Goal: Task Accomplishment & Management: Use online tool/utility

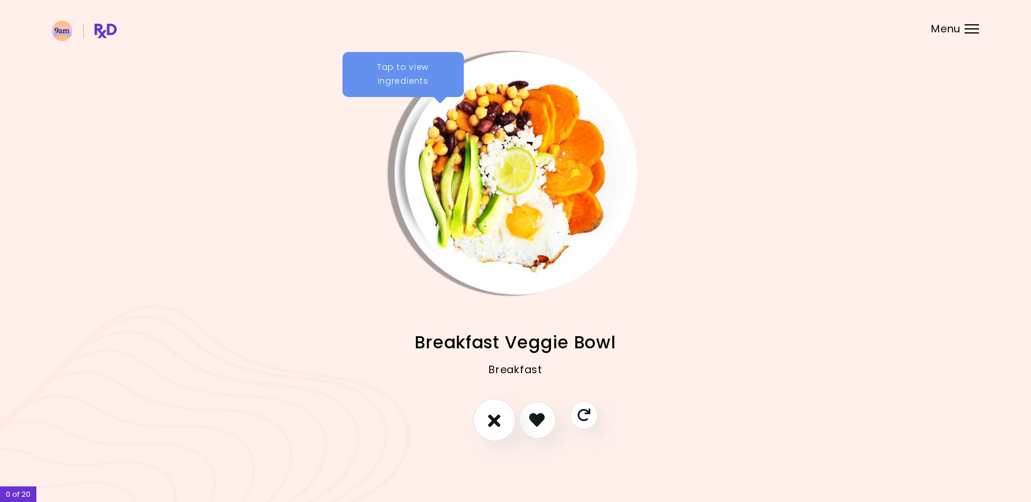
click at [496, 429] on button "I don't like this recipe" at bounding box center [494, 419] width 43 height 43
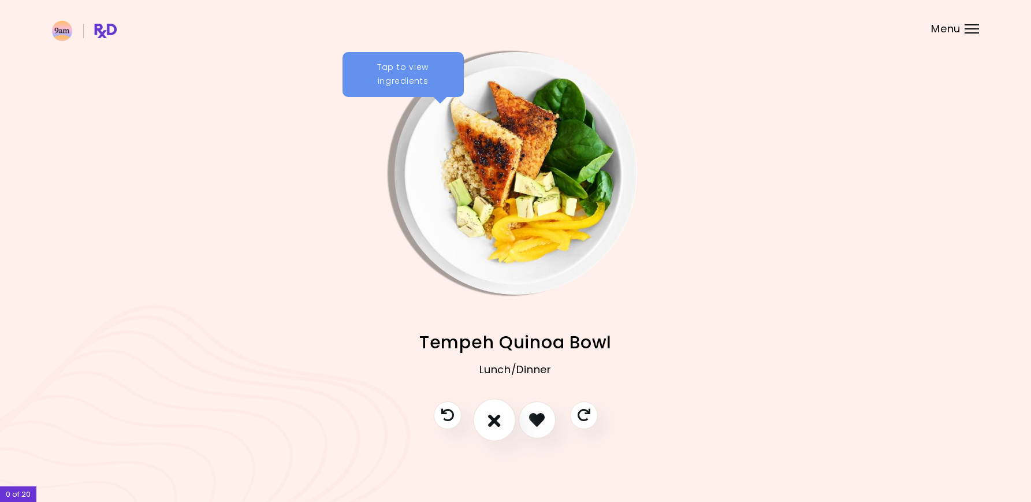
click at [496, 429] on button "I don't like this recipe" at bounding box center [494, 419] width 43 height 43
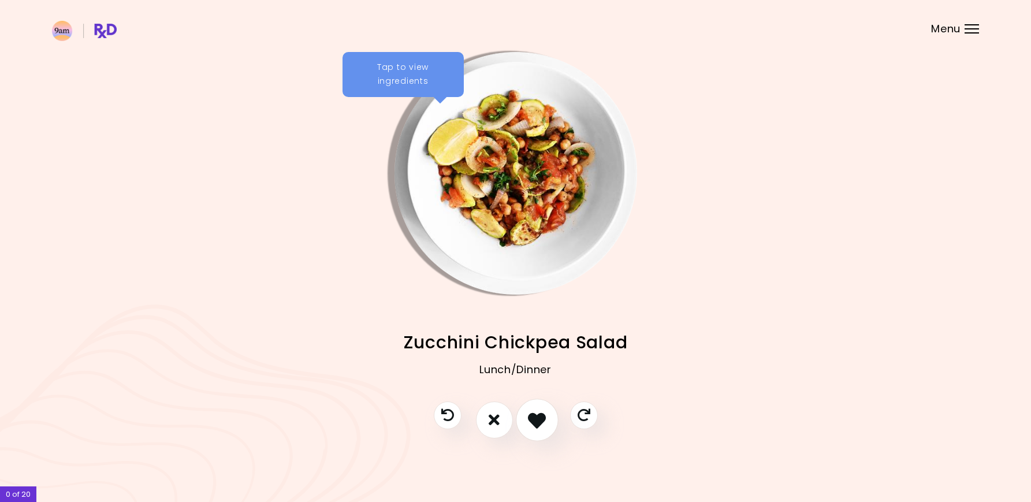
click at [529, 420] on icon "I like this recipe" at bounding box center [537, 419] width 18 height 18
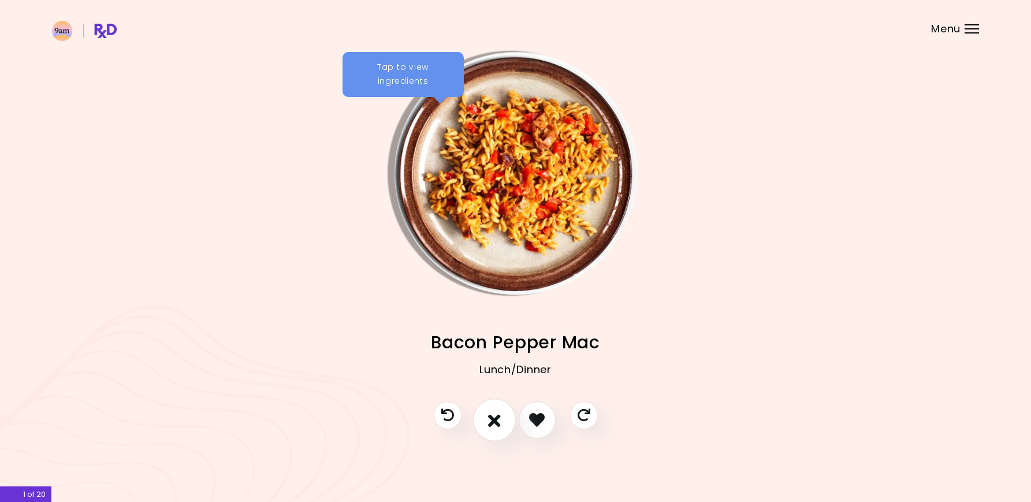
click at [497, 426] on icon "I don't like this recipe" at bounding box center [494, 419] width 13 height 18
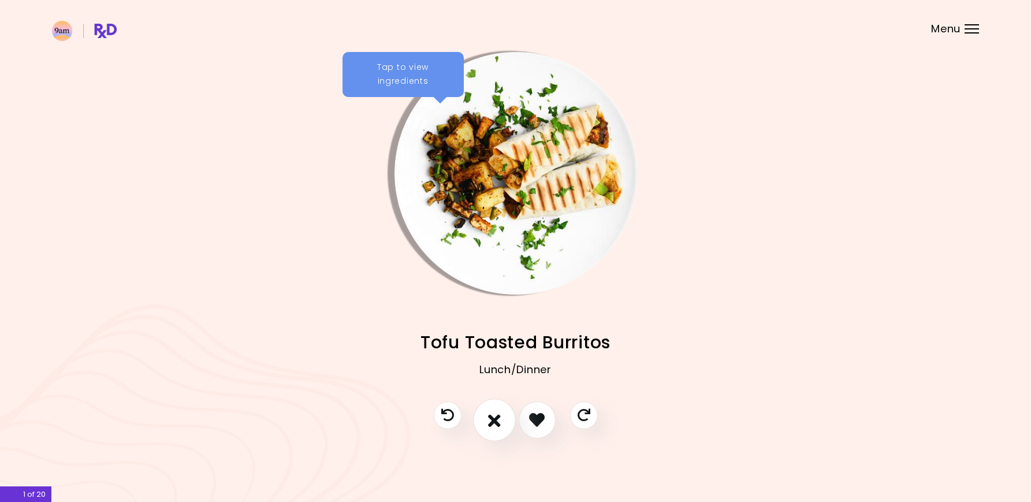
click at [497, 426] on icon "I don't like this recipe" at bounding box center [494, 419] width 13 height 18
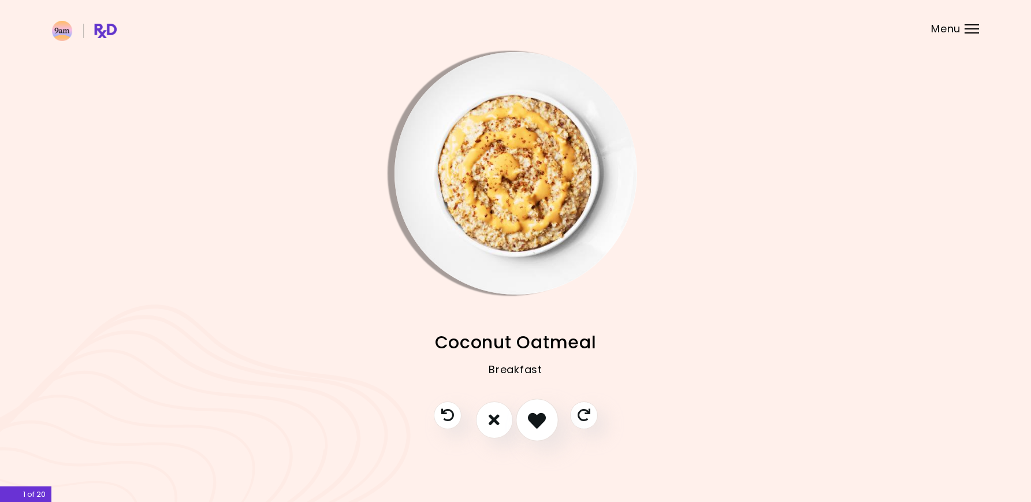
click at [542, 420] on icon "I like this recipe" at bounding box center [537, 419] width 18 height 18
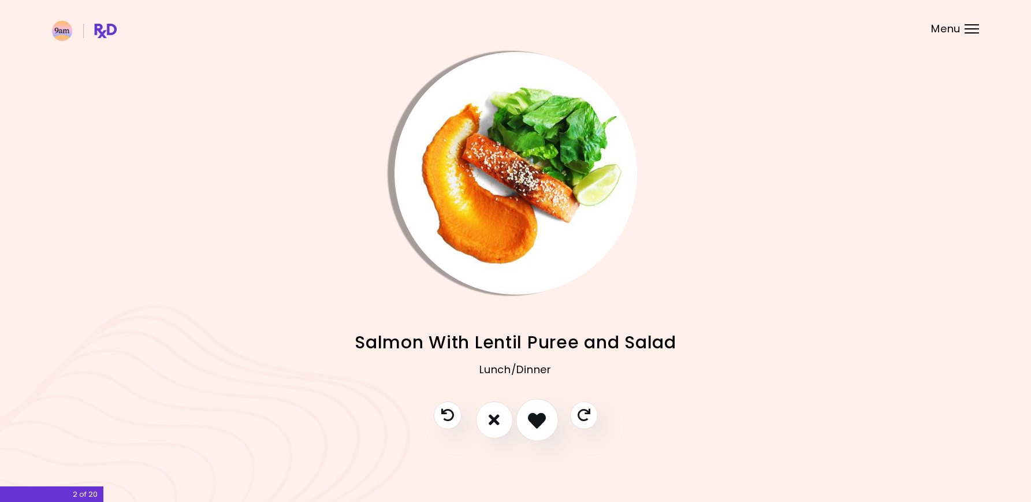
click at [542, 420] on icon "I like this recipe" at bounding box center [537, 419] width 18 height 18
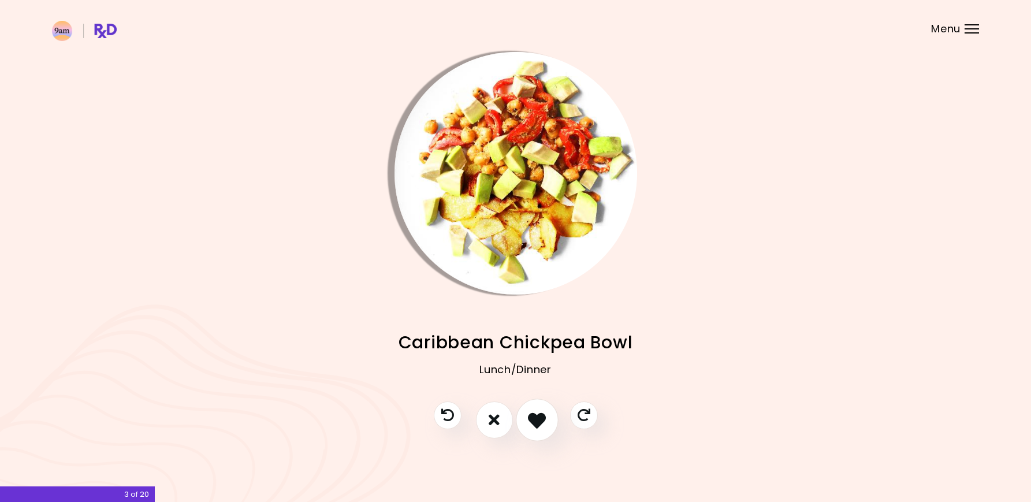
click at [542, 420] on icon "I like this recipe" at bounding box center [537, 419] width 18 height 18
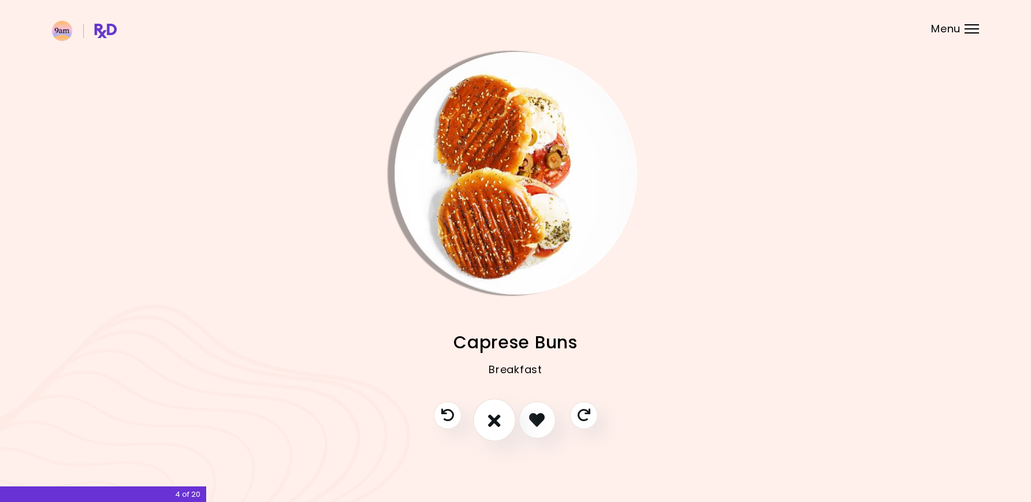
click at [501, 424] on button "I don't like this recipe" at bounding box center [494, 419] width 43 height 43
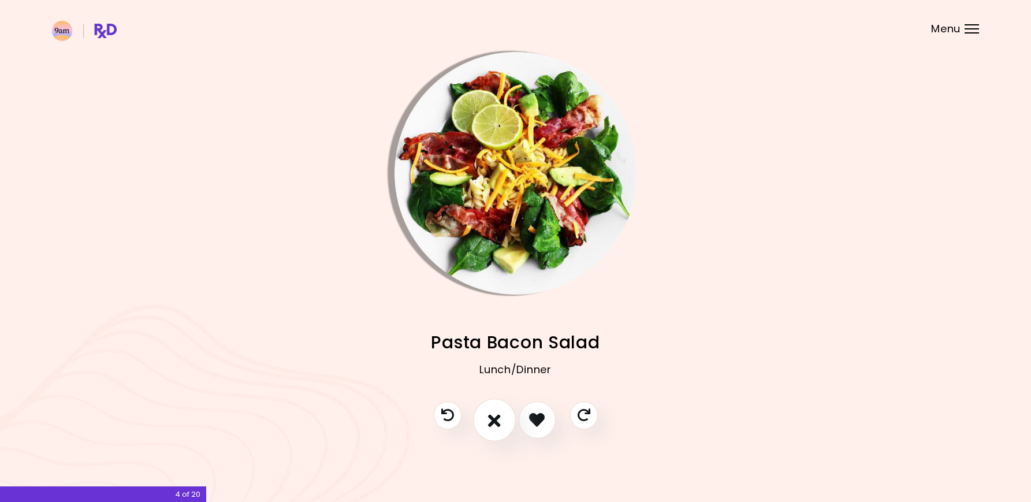
click at [501, 424] on button "I don't like this recipe" at bounding box center [494, 419] width 43 height 43
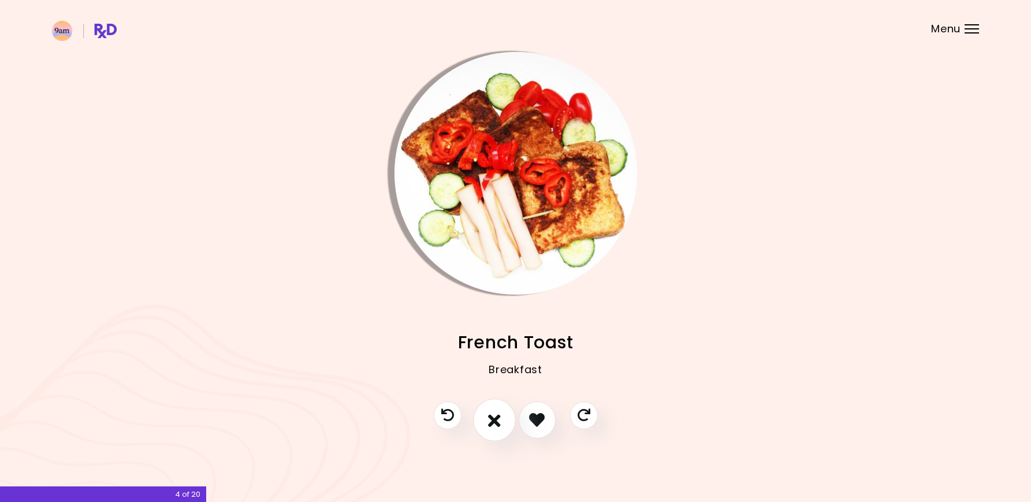
click at [501, 424] on button "I don't like this recipe" at bounding box center [494, 419] width 43 height 43
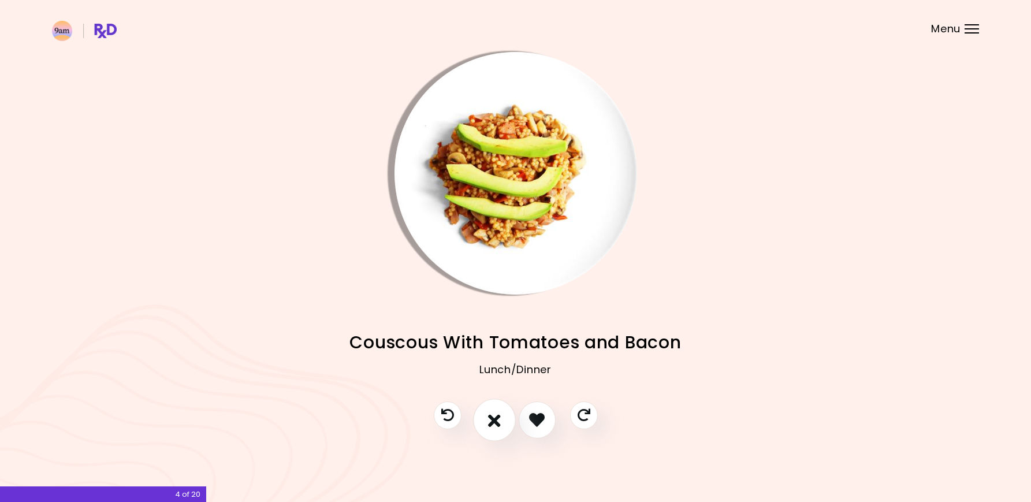
click at [501, 424] on button "I don't like this recipe" at bounding box center [494, 419] width 43 height 43
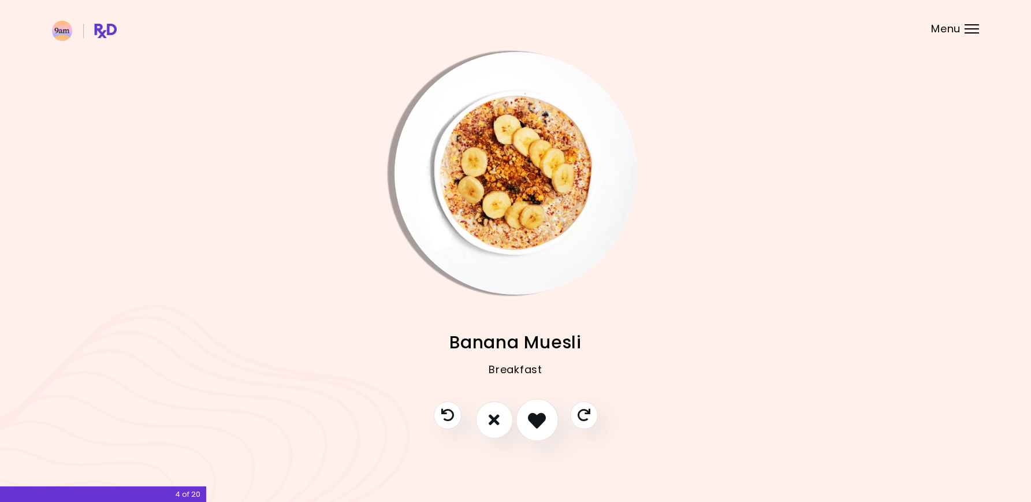
click at [527, 419] on button "I like this recipe" at bounding box center [537, 419] width 43 height 43
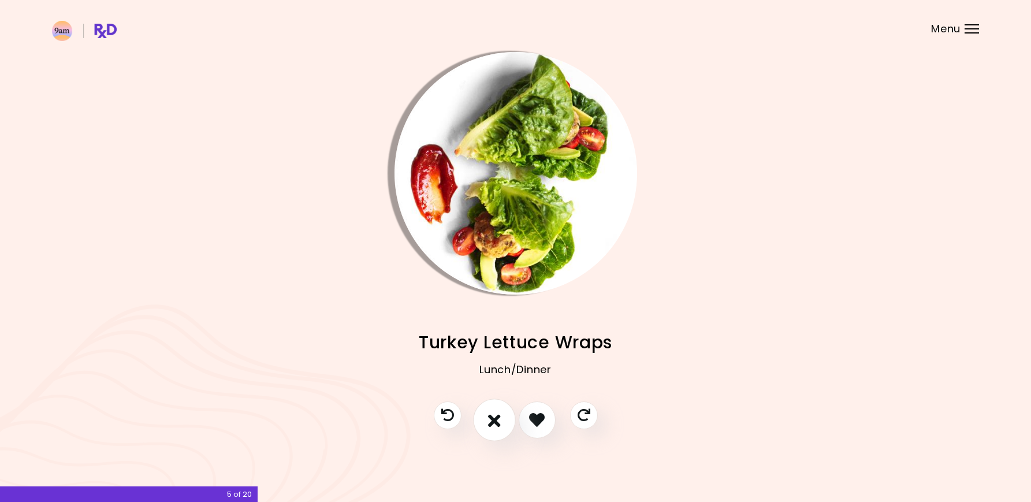
click at [480, 424] on button "I don't like this recipe" at bounding box center [494, 419] width 43 height 43
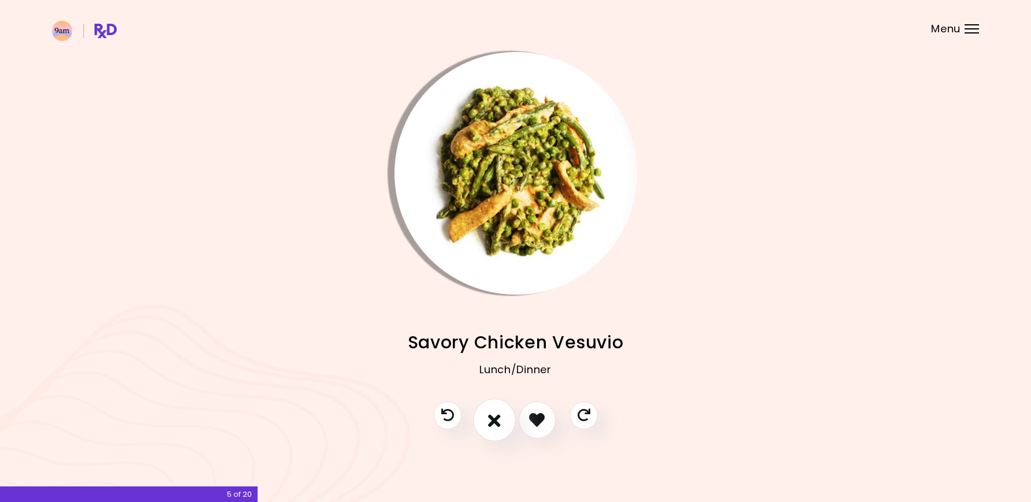
click at [480, 424] on button "I don't like this recipe" at bounding box center [494, 419] width 43 height 43
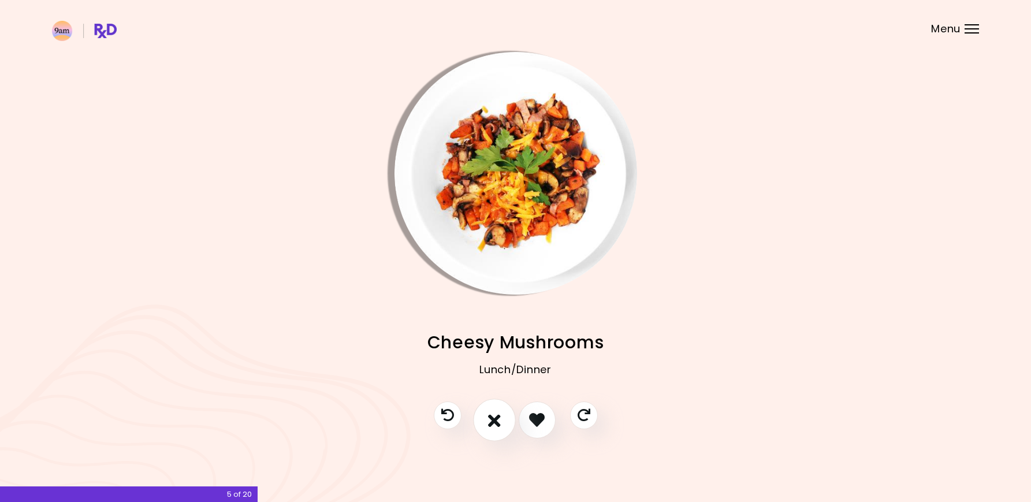
click at [480, 424] on button "I don't like this recipe" at bounding box center [494, 419] width 43 height 43
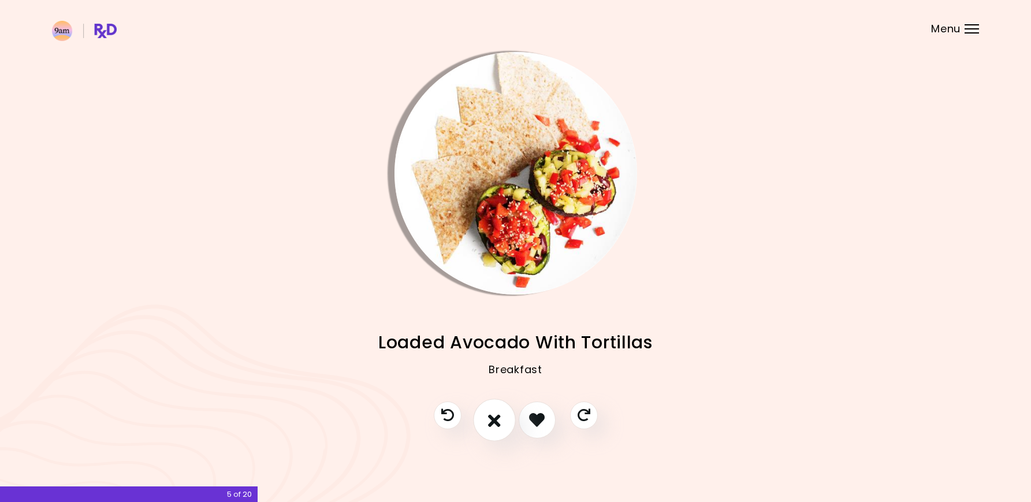
click at [480, 424] on button "I don't like this recipe" at bounding box center [494, 419] width 43 height 43
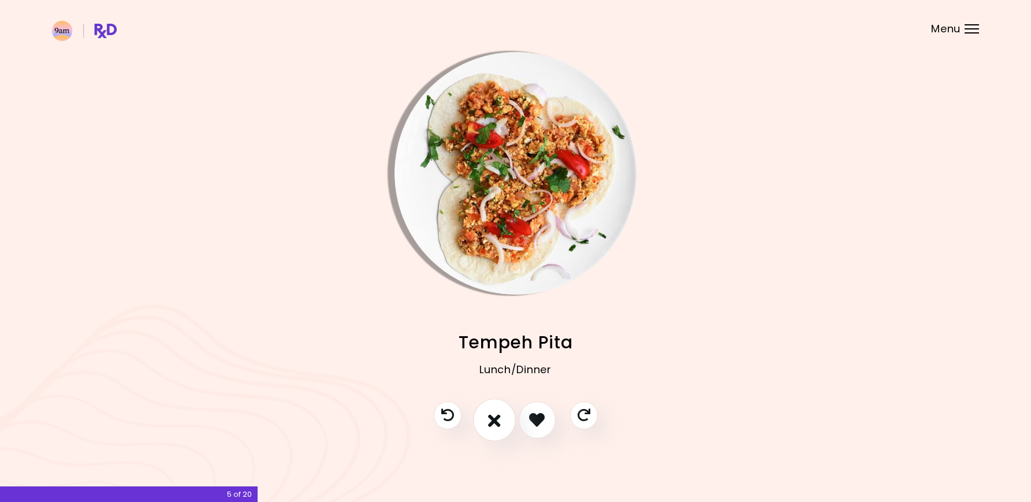
click at [480, 424] on button "I don't like this recipe" at bounding box center [494, 419] width 43 height 43
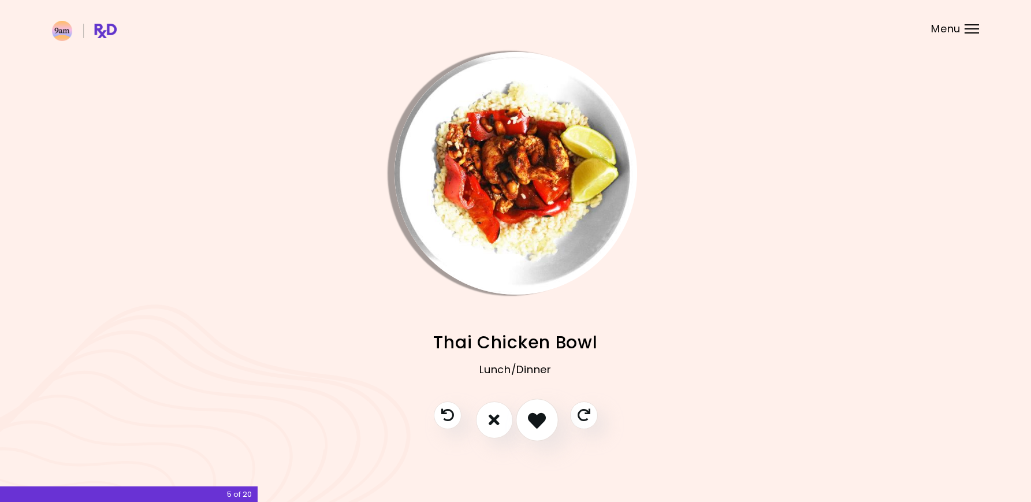
click at [523, 421] on button "I like this recipe" at bounding box center [537, 419] width 43 height 43
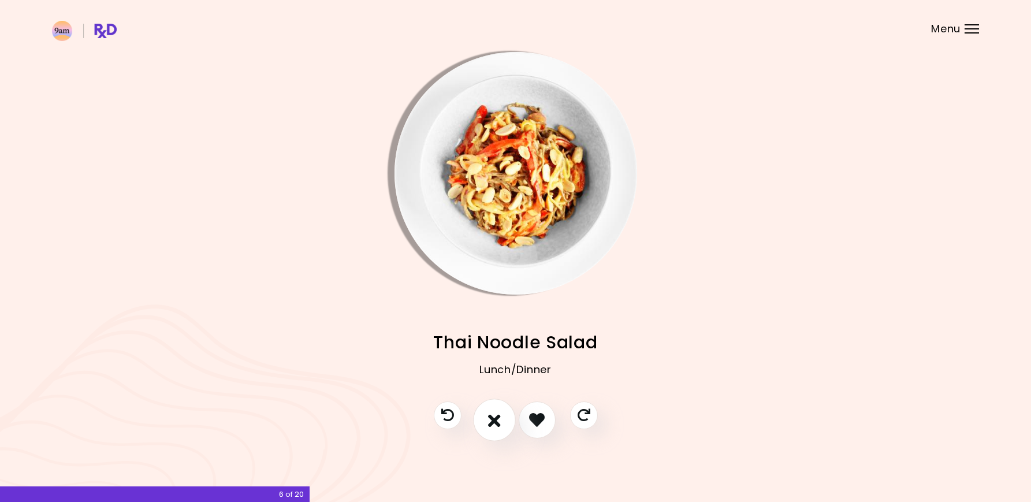
click at [491, 420] on icon "I don't like this recipe" at bounding box center [494, 419] width 13 height 18
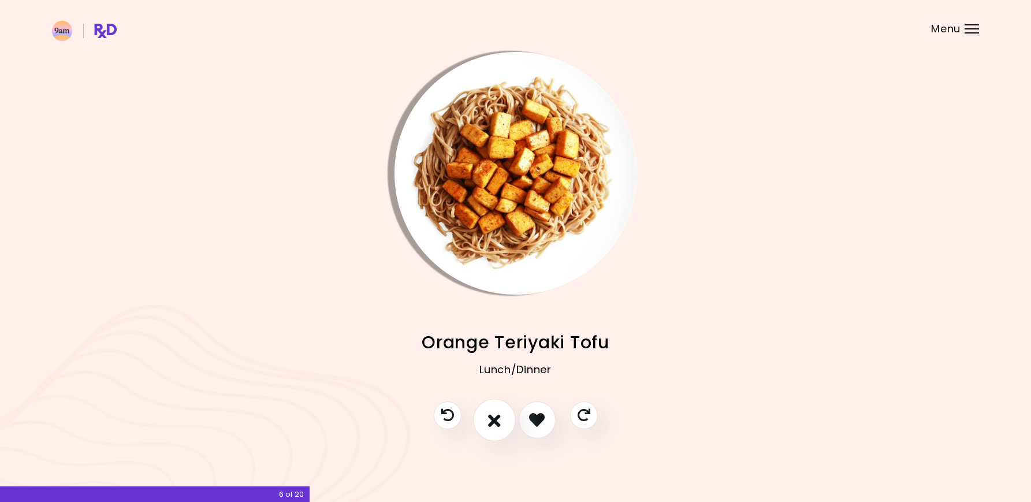
click at [491, 420] on icon "I don't like this recipe" at bounding box center [494, 419] width 13 height 18
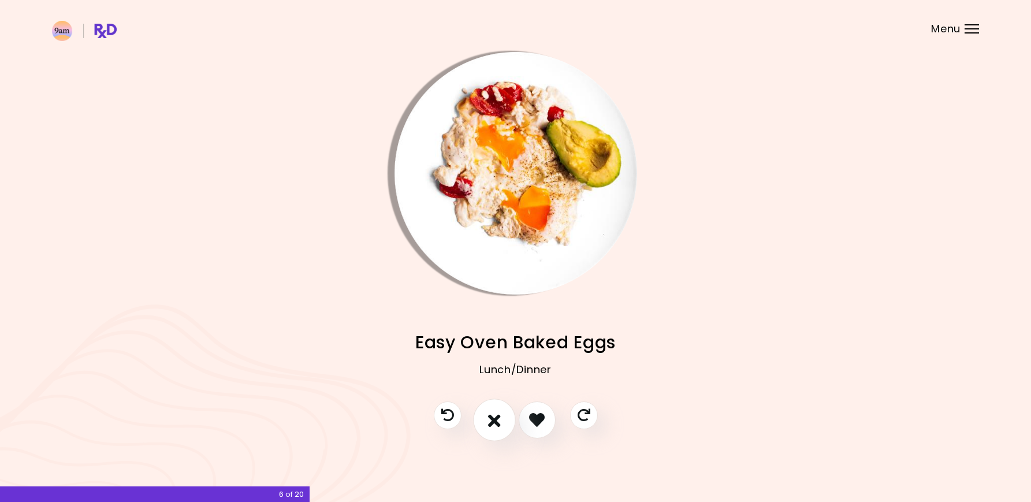
click at [491, 420] on icon "I don't like this recipe" at bounding box center [494, 419] width 13 height 18
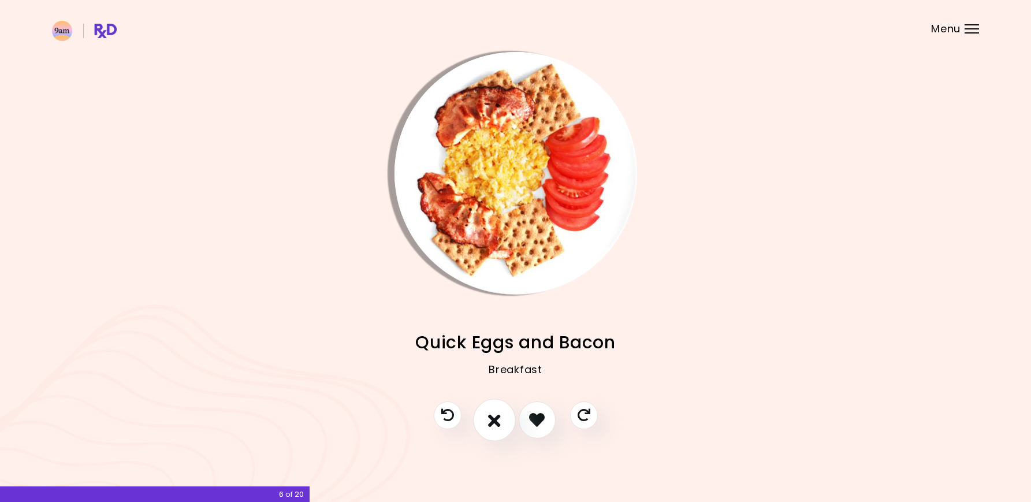
click at [491, 420] on icon "I don't like this recipe" at bounding box center [494, 419] width 13 height 18
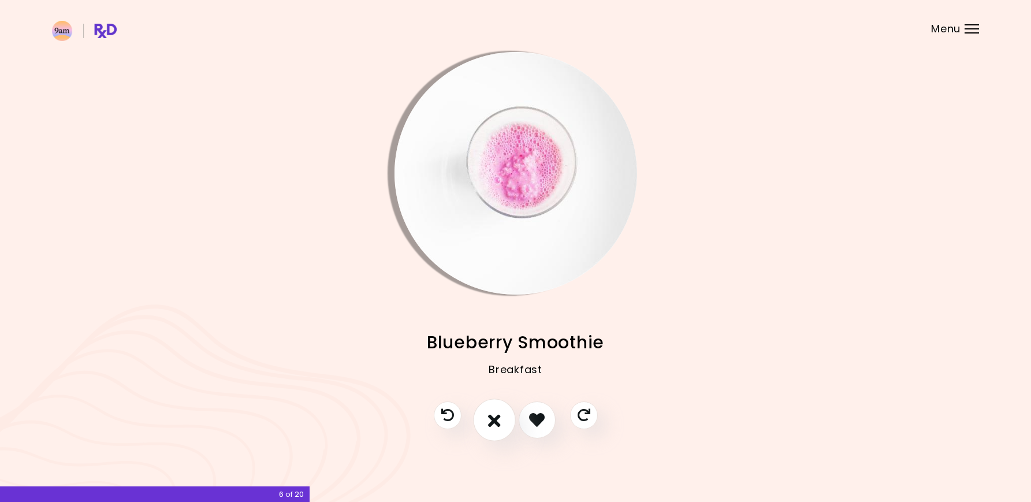
click at [491, 420] on icon "I don't like this recipe" at bounding box center [494, 419] width 13 height 18
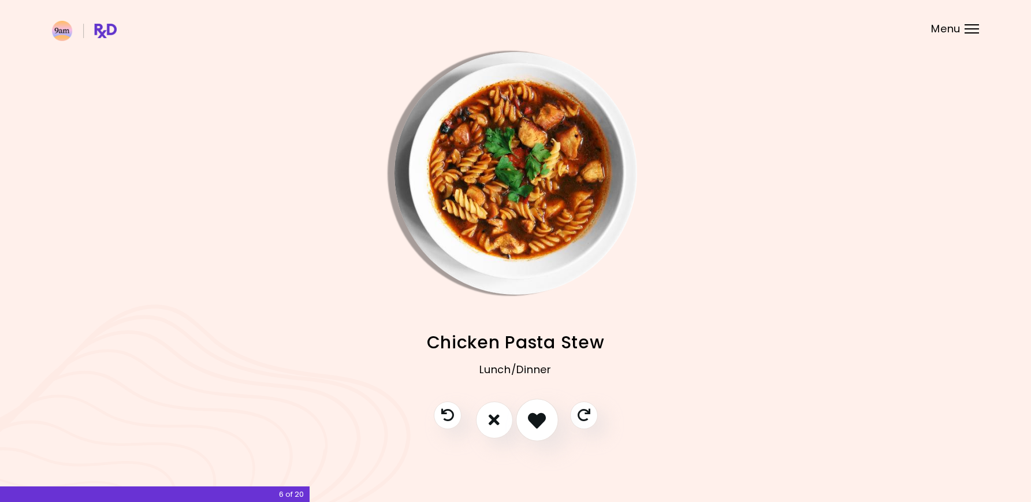
click at [549, 424] on button "I like this recipe" at bounding box center [537, 419] width 43 height 43
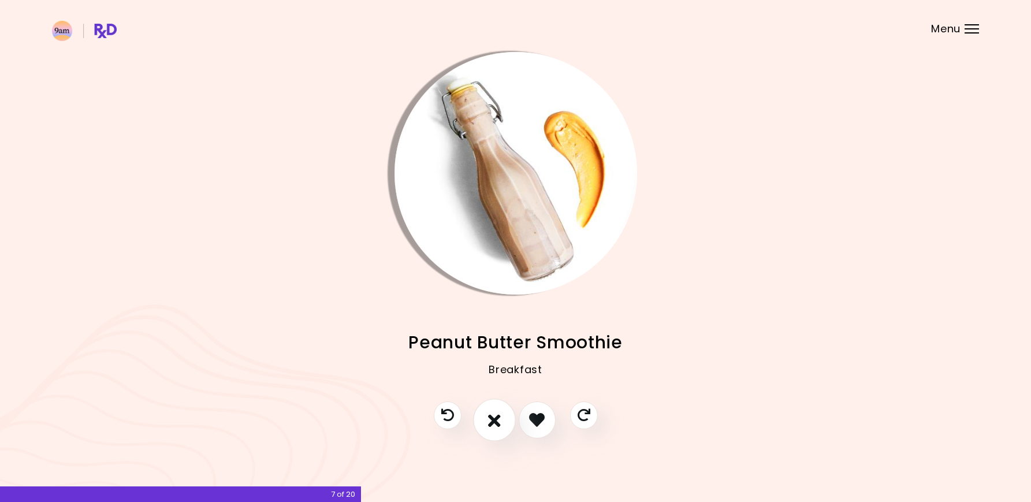
click at [496, 423] on icon "I don't like this recipe" at bounding box center [494, 419] width 13 height 18
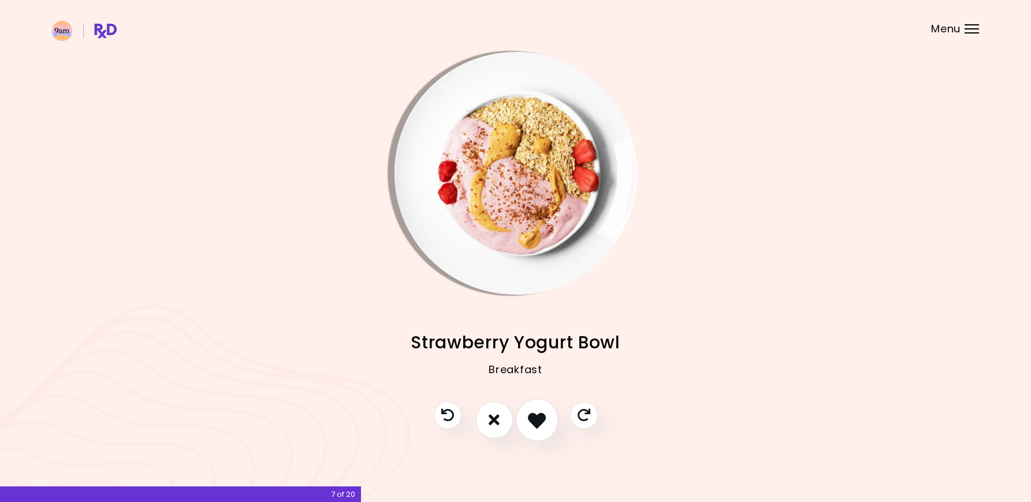
click at [536, 424] on icon "I like this recipe" at bounding box center [537, 419] width 18 height 18
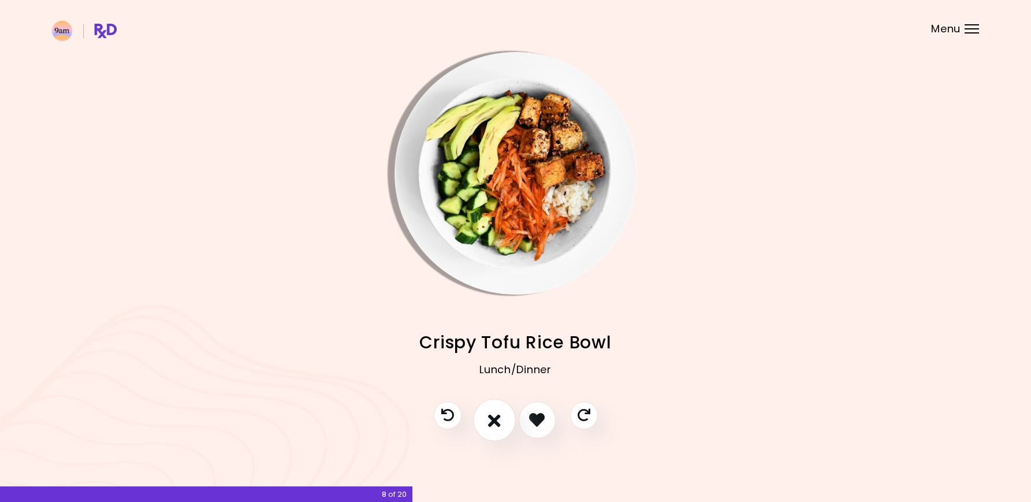
click at [499, 424] on icon "I don't like this recipe" at bounding box center [494, 419] width 13 height 18
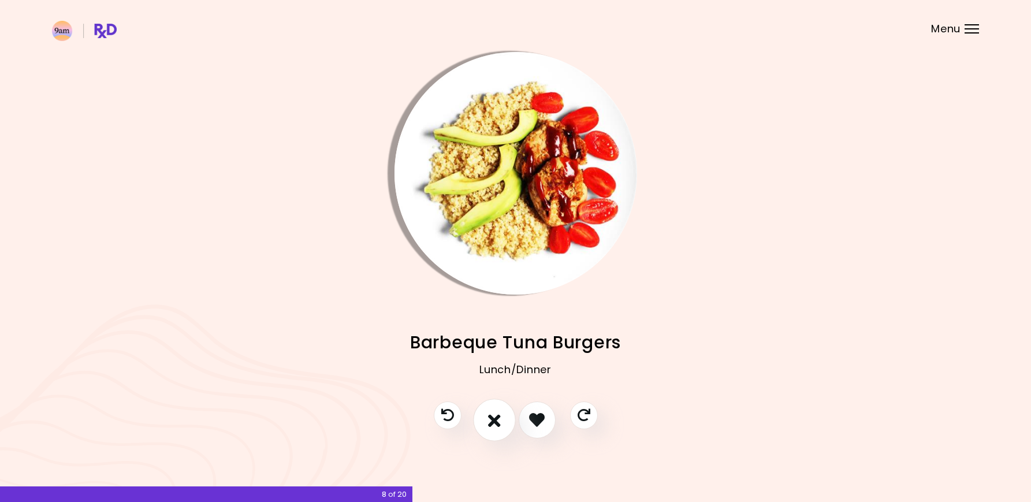
click at [499, 424] on icon "I don't like this recipe" at bounding box center [494, 419] width 13 height 18
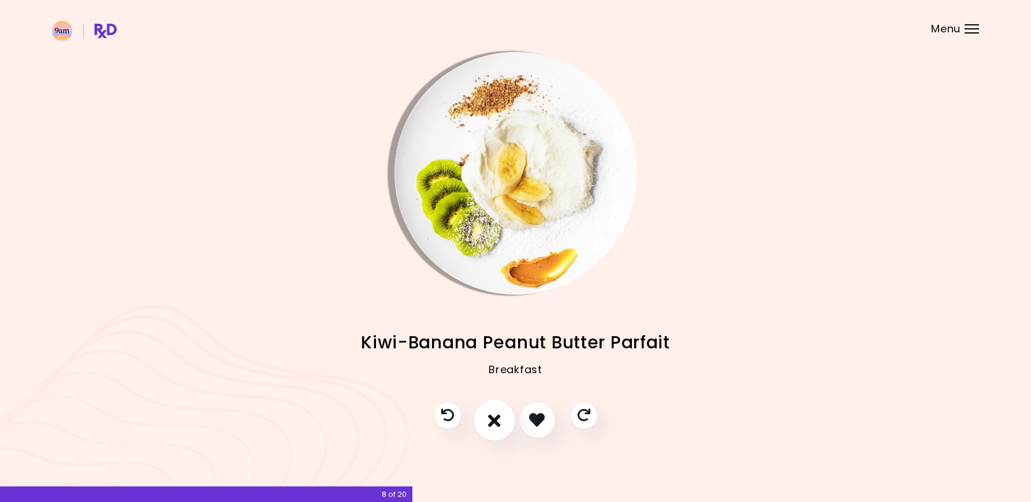
click at [499, 424] on icon "I don't like this recipe" at bounding box center [494, 419] width 13 height 18
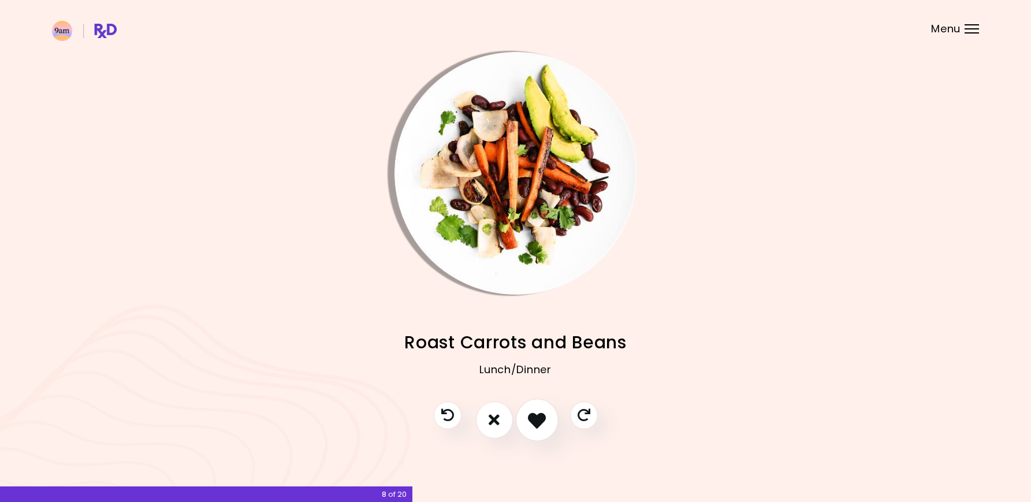
click at [528, 423] on icon "I like this recipe" at bounding box center [537, 419] width 18 height 18
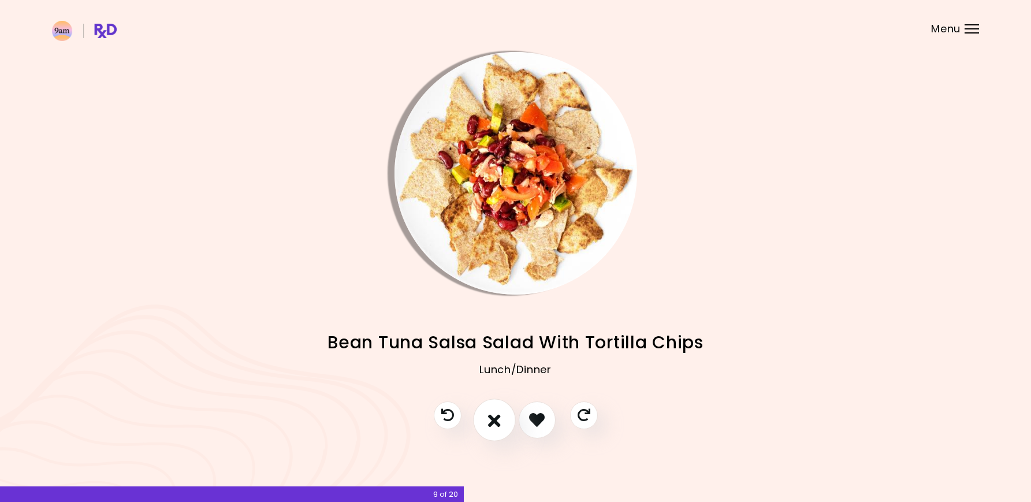
click at [499, 423] on icon "I don't like this recipe" at bounding box center [494, 419] width 13 height 18
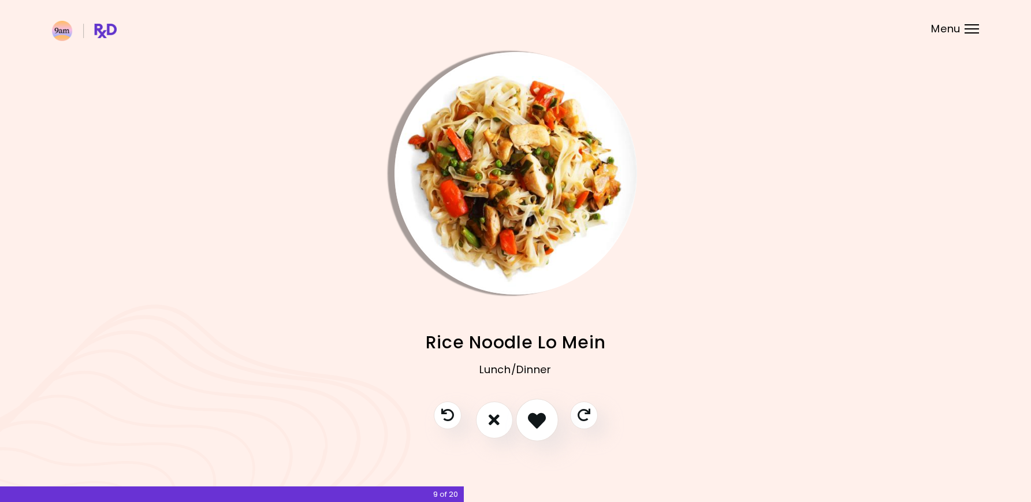
click at [534, 422] on icon "I like this recipe" at bounding box center [537, 419] width 18 height 18
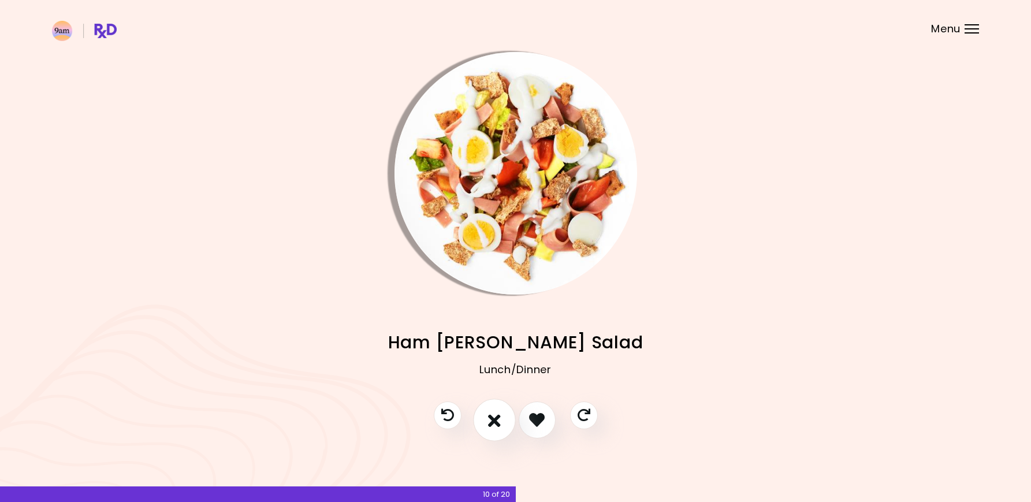
click at [485, 423] on button "I don't like this recipe" at bounding box center [494, 419] width 43 height 43
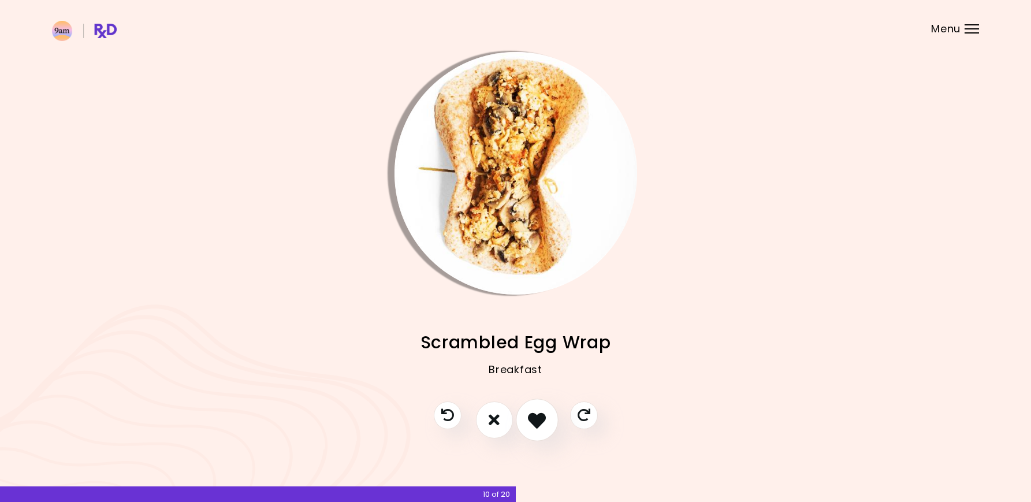
click at [540, 421] on icon "I like this recipe" at bounding box center [537, 419] width 18 height 18
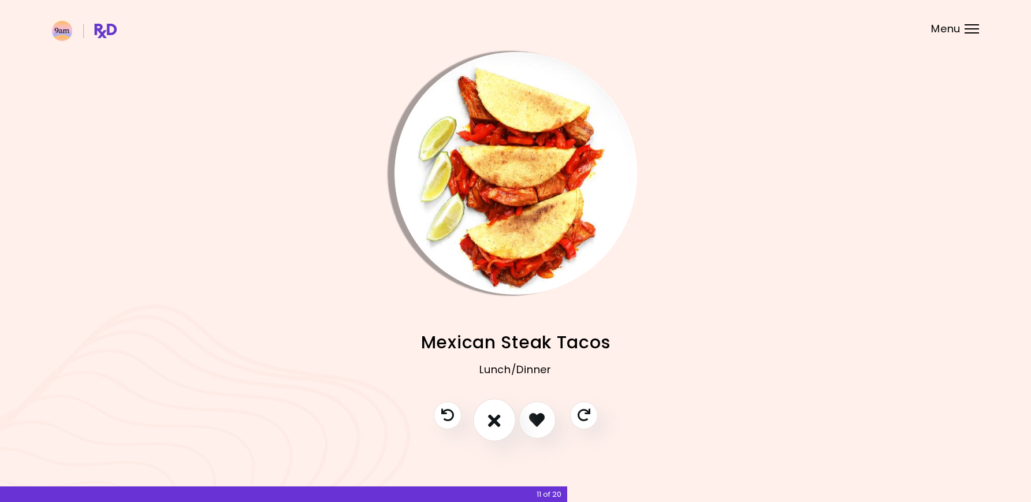
click at [493, 426] on icon "I don't like this recipe" at bounding box center [494, 419] width 13 height 18
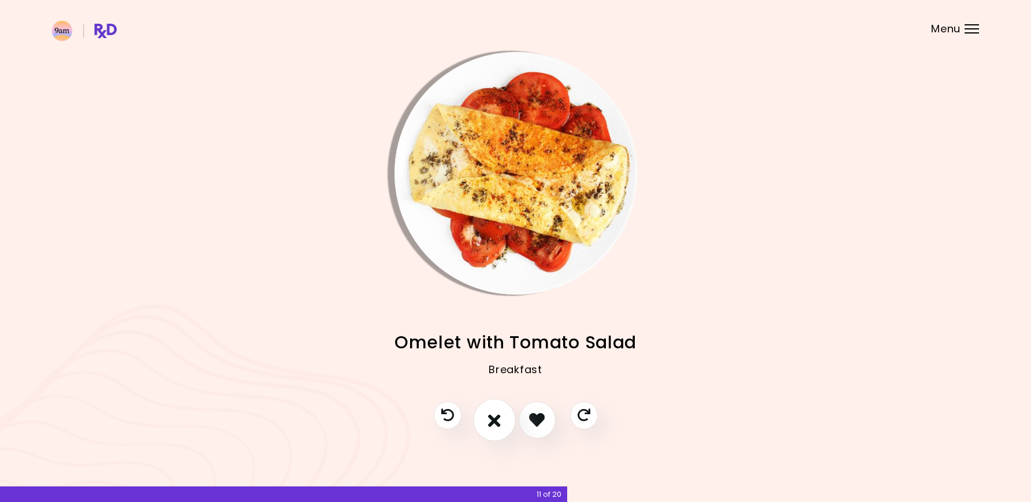
click at [492, 426] on icon "I don't like this recipe" at bounding box center [494, 419] width 13 height 18
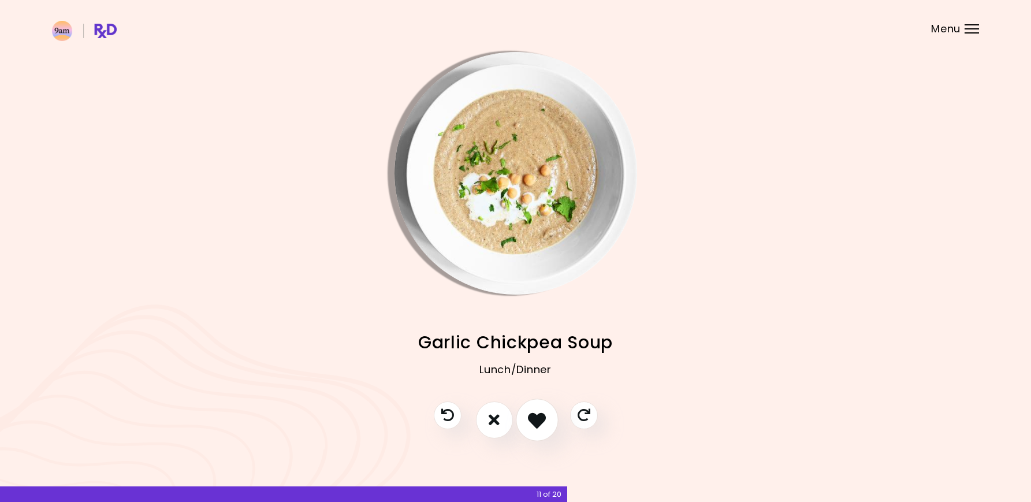
click at [531, 428] on button "I like this recipe" at bounding box center [537, 419] width 43 height 43
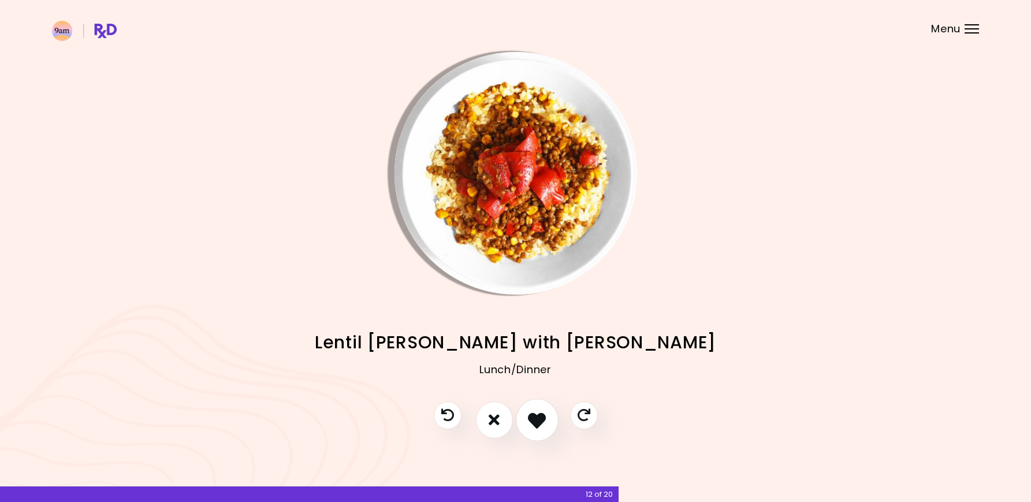
click at [530, 428] on button "I like this recipe" at bounding box center [537, 419] width 43 height 43
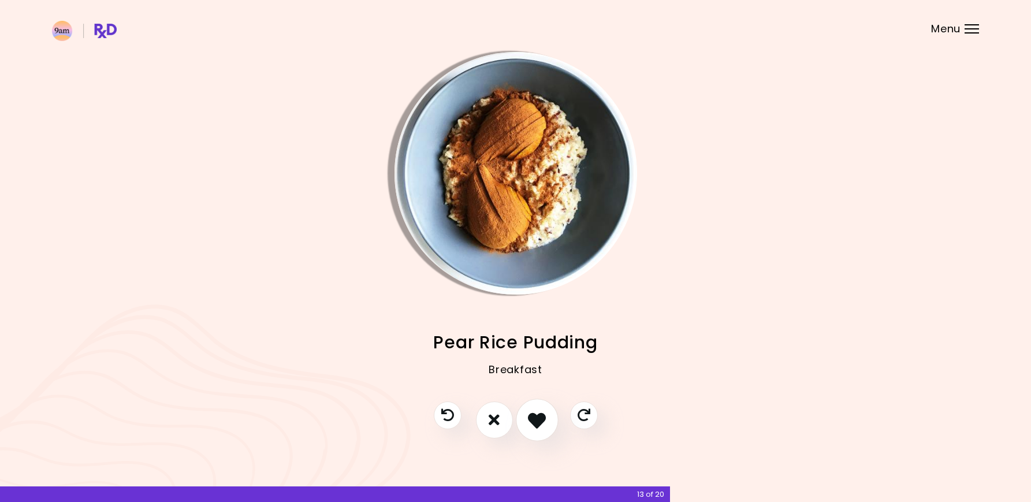
click at [530, 428] on button "I like this recipe" at bounding box center [537, 419] width 43 height 43
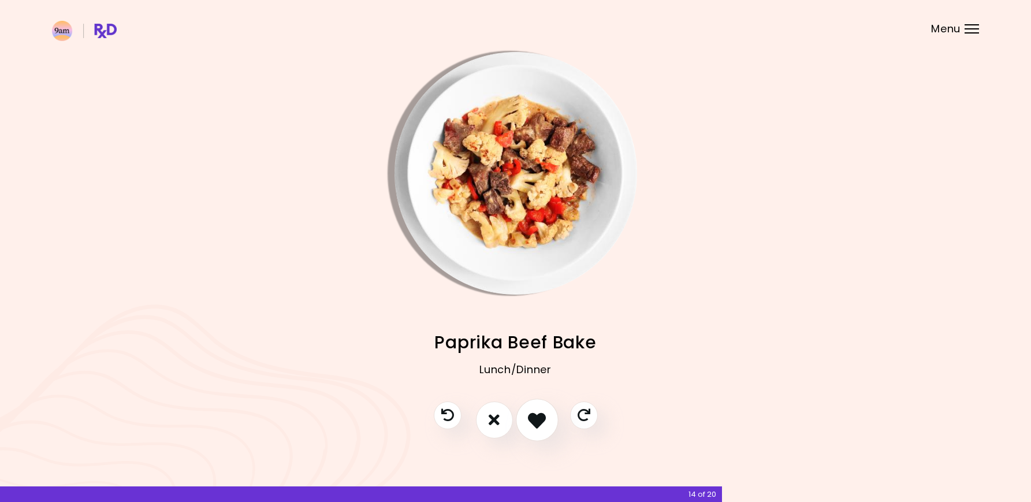
click at [528, 428] on button "I like this recipe" at bounding box center [537, 419] width 43 height 43
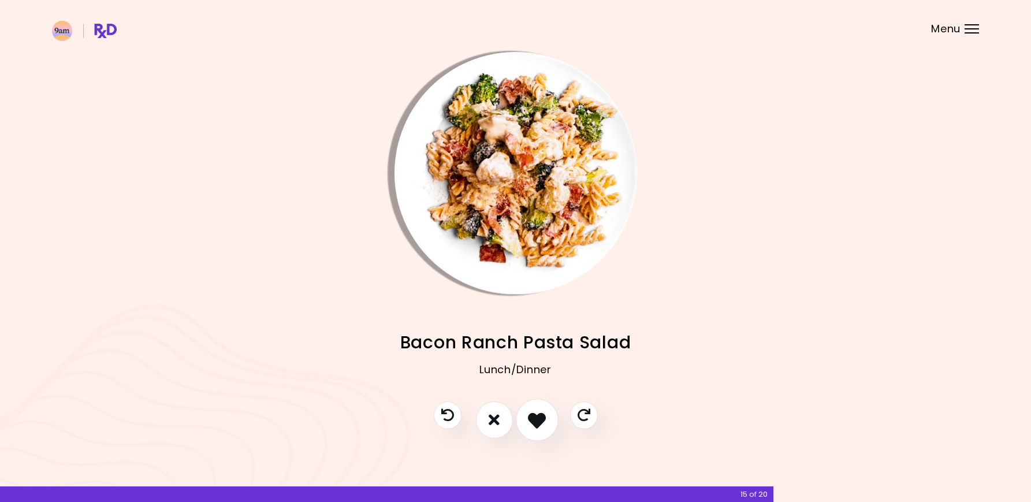
click at [528, 428] on button "I like this recipe" at bounding box center [537, 419] width 43 height 43
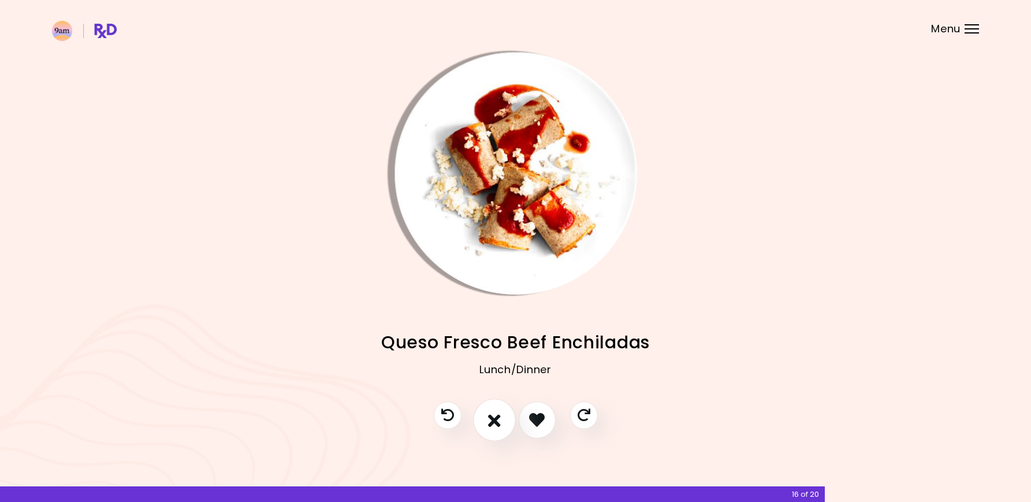
click at [502, 428] on button "I don't like this recipe" at bounding box center [494, 419] width 43 height 43
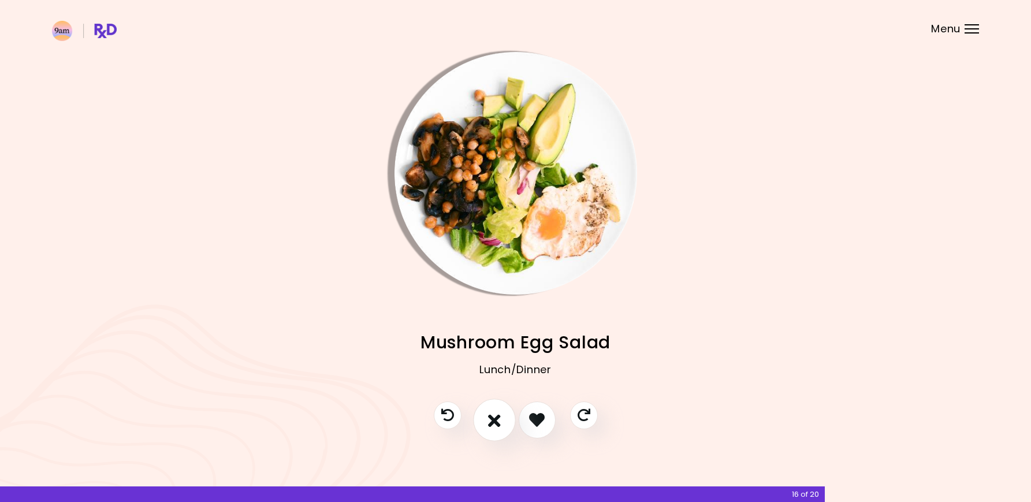
click at [502, 428] on button "I don't like this recipe" at bounding box center [494, 419] width 43 height 43
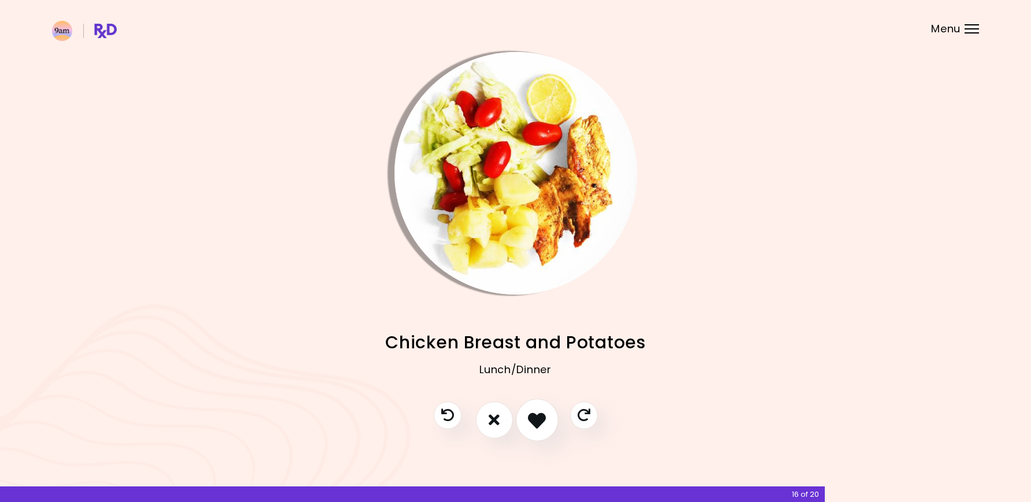
click at [535, 428] on icon "I like this recipe" at bounding box center [537, 419] width 18 height 18
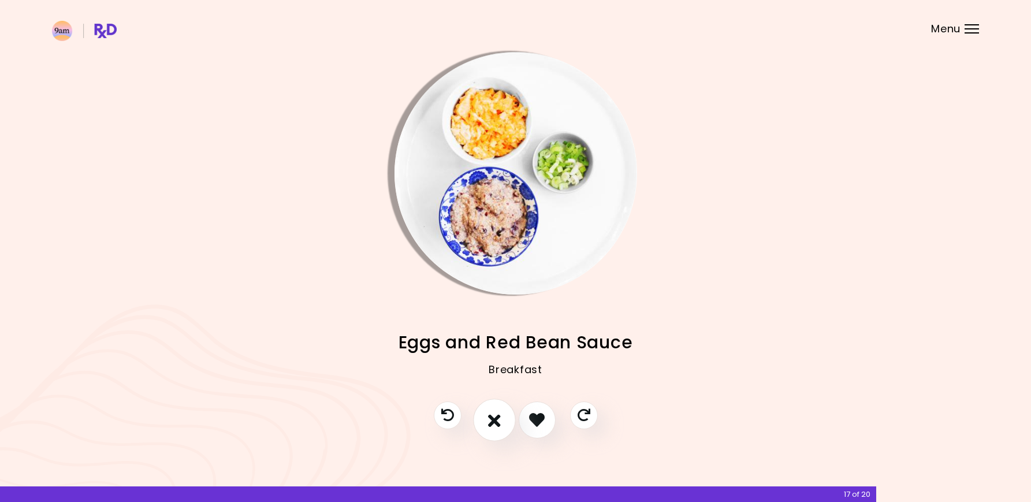
click at [494, 426] on icon "I don't like this recipe" at bounding box center [494, 419] width 13 height 18
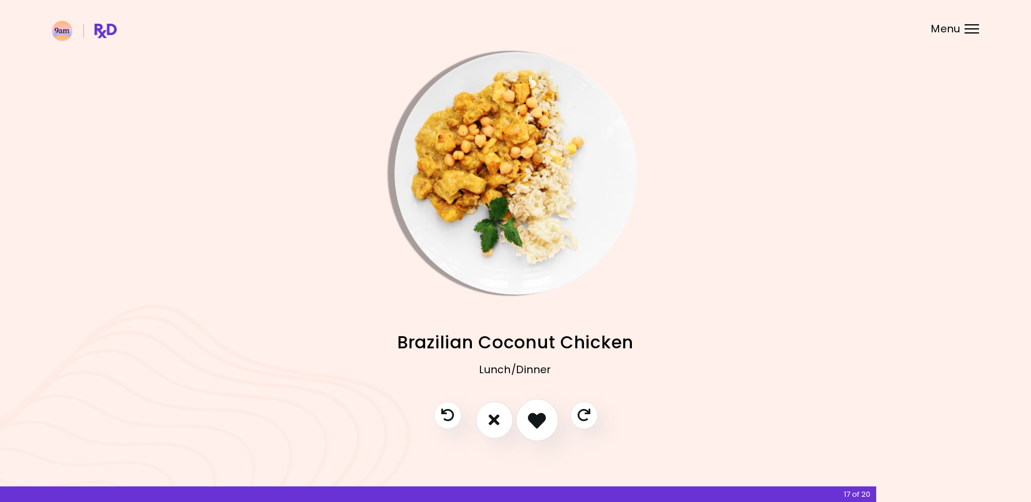
click at [525, 423] on button "I like this recipe" at bounding box center [537, 419] width 43 height 43
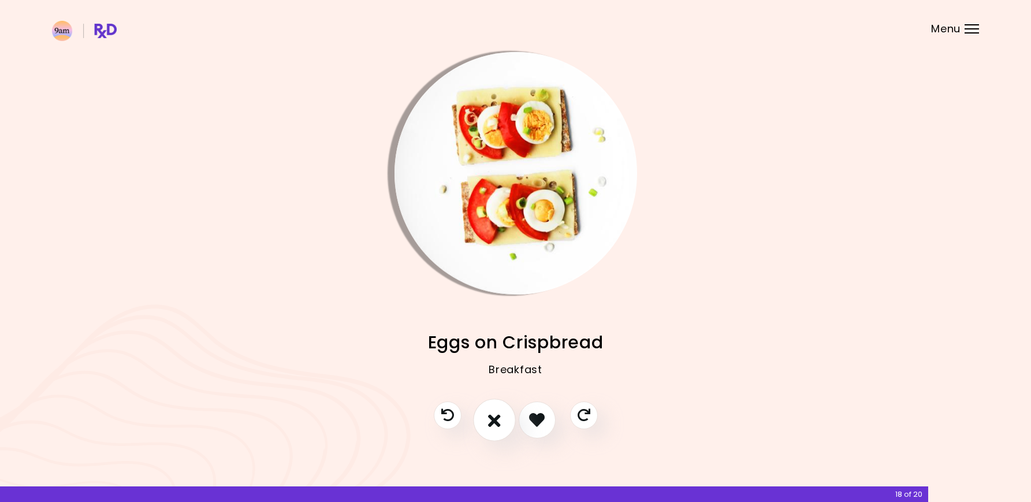
click at [492, 422] on icon "I don't like this recipe" at bounding box center [494, 419] width 13 height 18
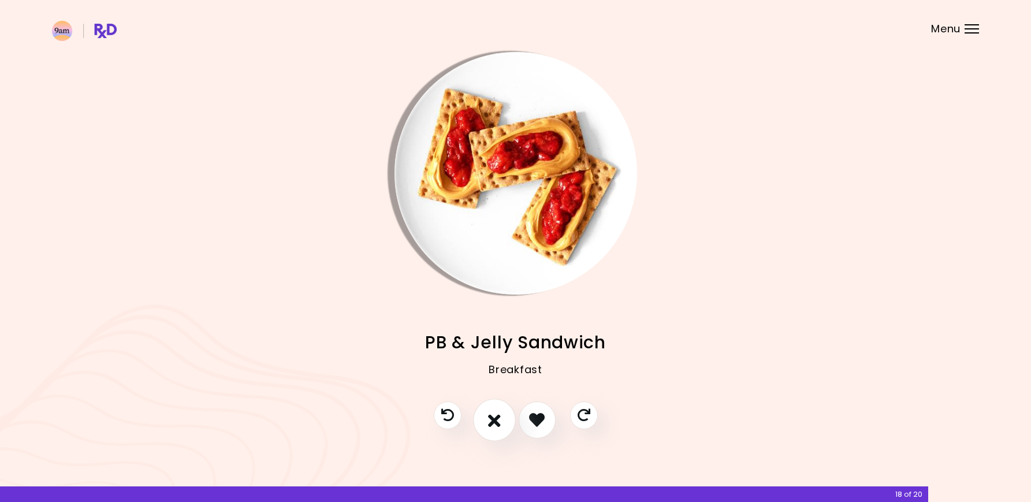
click at [492, 422] on icon "I don't like this recipe" at bounding box center [494, 419] width 13 height 18
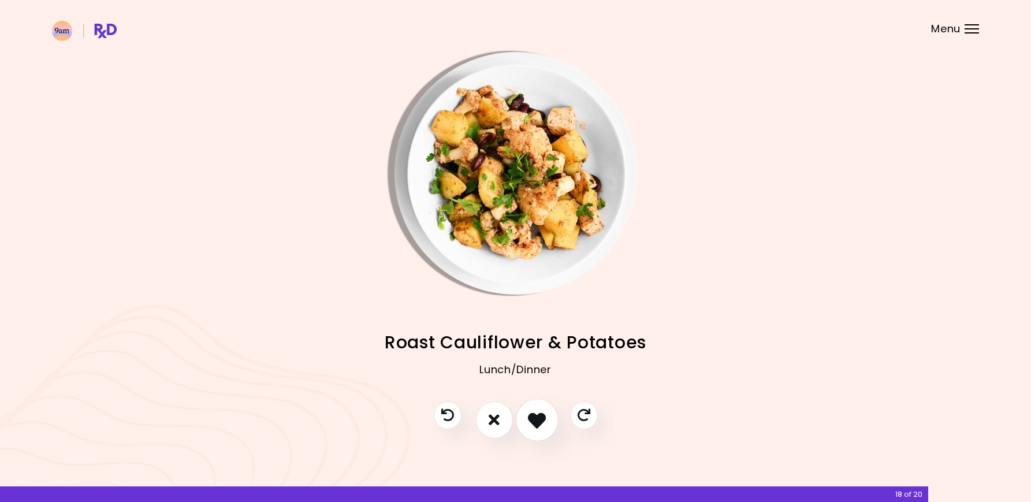
click at [525, 420] on button "I like this recipe" at bounding box center [537, 419] width 43 height 43
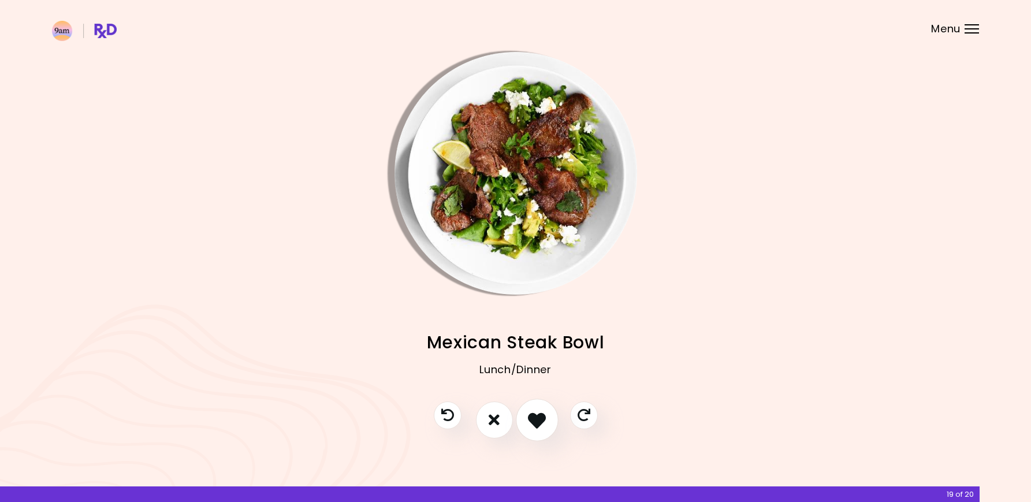
click at [524, 421] on button "I like this recipe" at bounding box center [537, 419] width 43 height 43
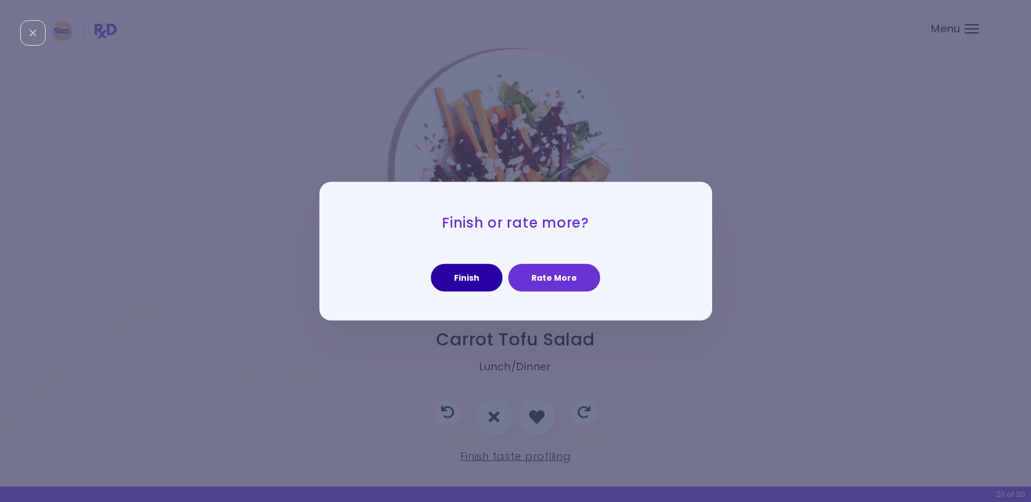
click at [479, 279] on button "Finish" at bounding box center [467, 278] width 72 height 28
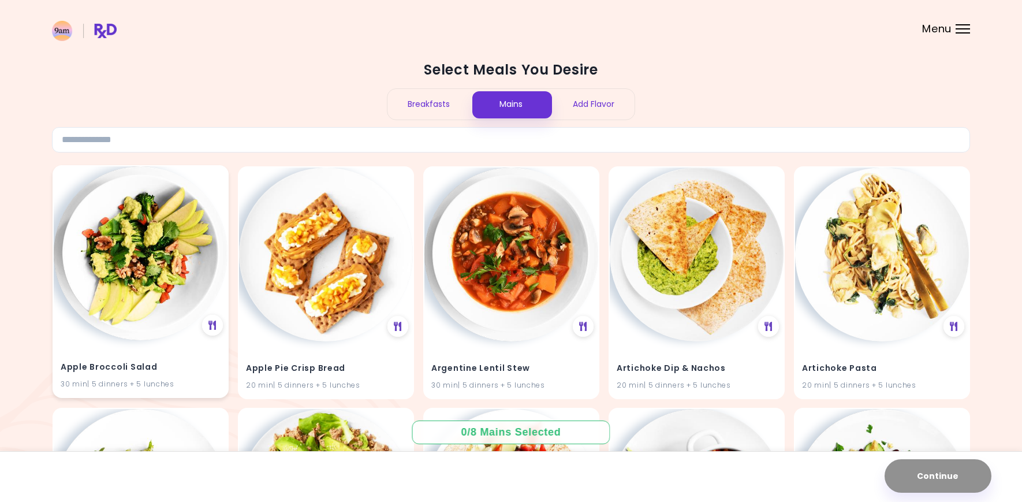
click at [191, 348] on div "Apple Broccoli Salad 30 min | 5 dinners + 5 lunches" at bounding box center [141, 368] width 174 height 57
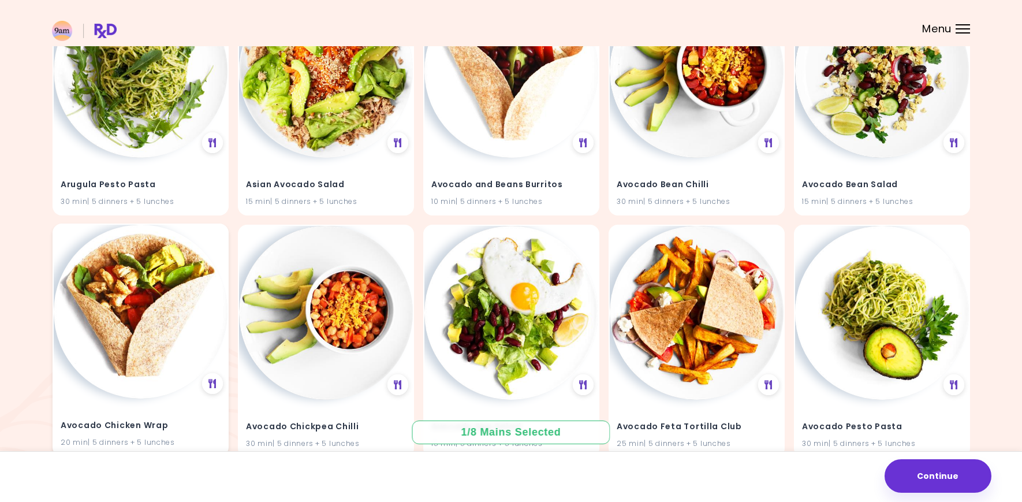
scroll to position [353, 0]
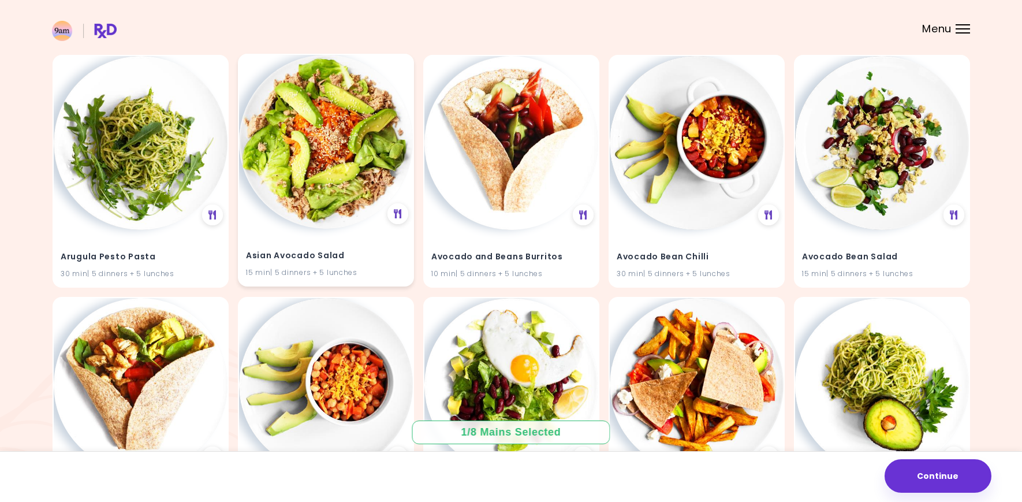
click at [374, 264] on div "Asian Avocado Salad 15 min | 5 dinners + 5 lunches" at bounding box center [326, 257] width 174 height 57
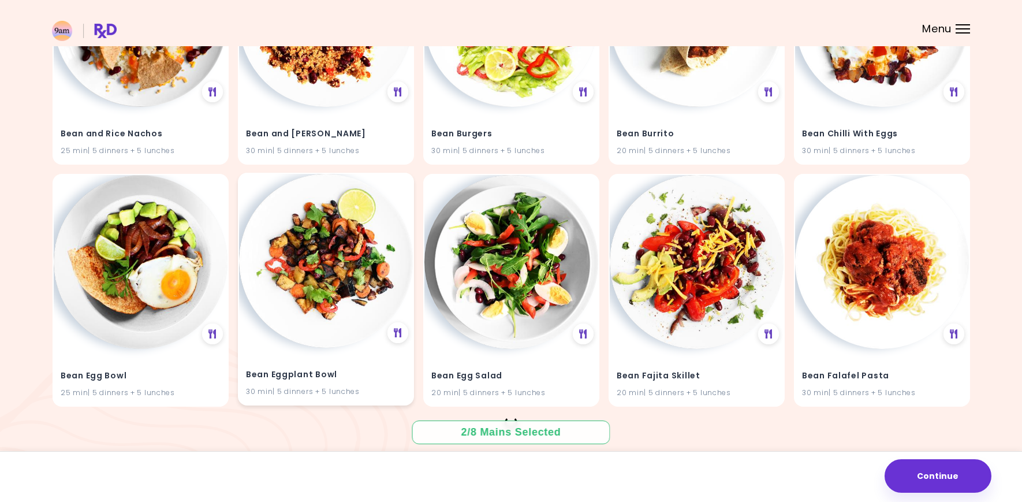
scroll to position [3638, 0]
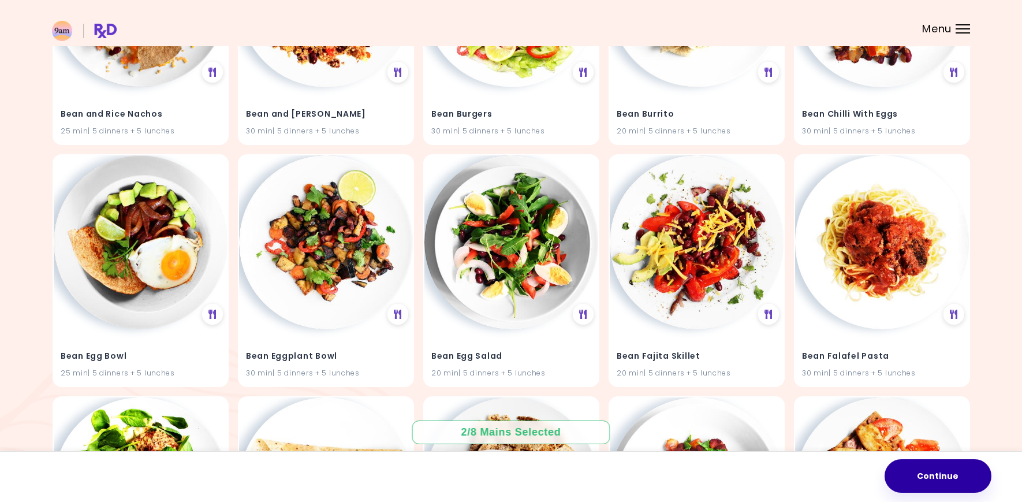
click at [942, 491] on button "Continue" at bounding box center [937, 475] width 107 height 33
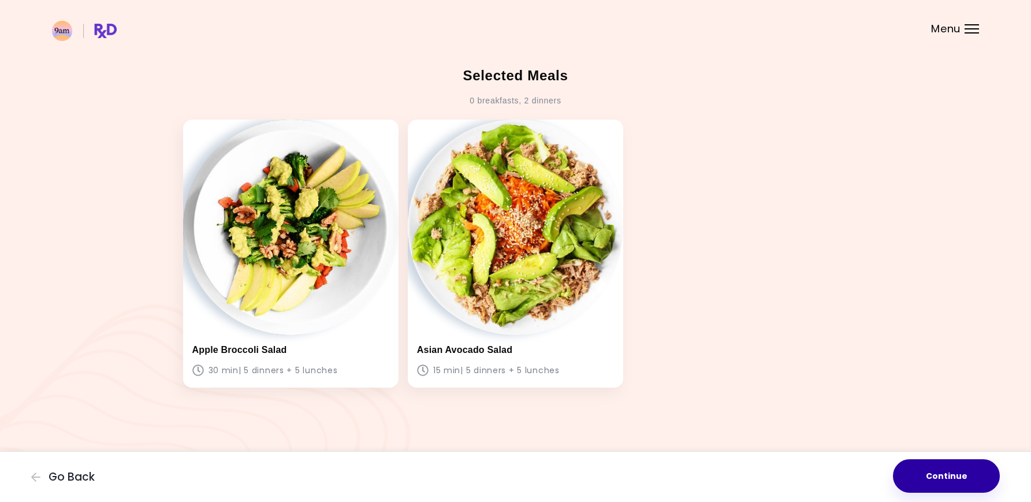
click at [933, 483] on button "Continue" at bounding box center [946, 475] width 107 height 33
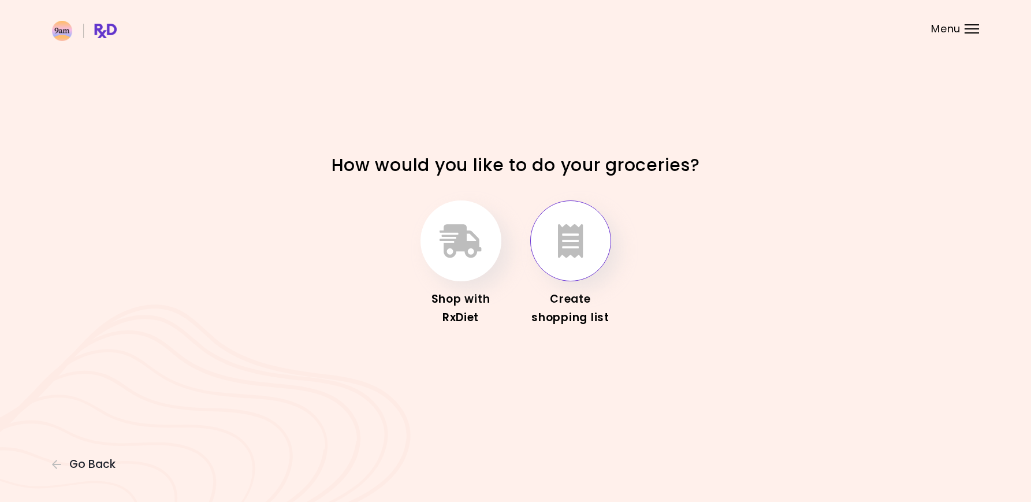
click at [564, 247] on icon "button" at bounding box center [570, 240] width 25 height 33
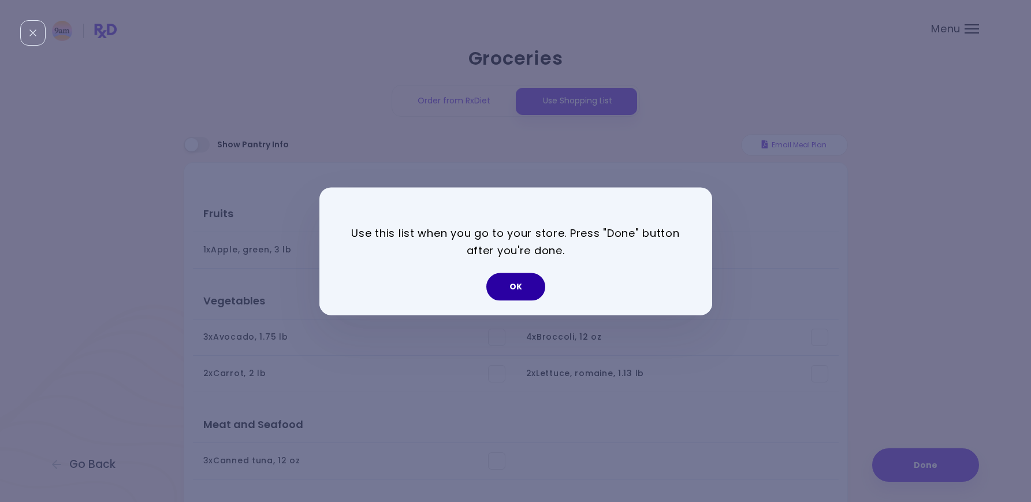
click at [515, 290] on button "OK" at bounding box center [515, 286] width 59 height 28
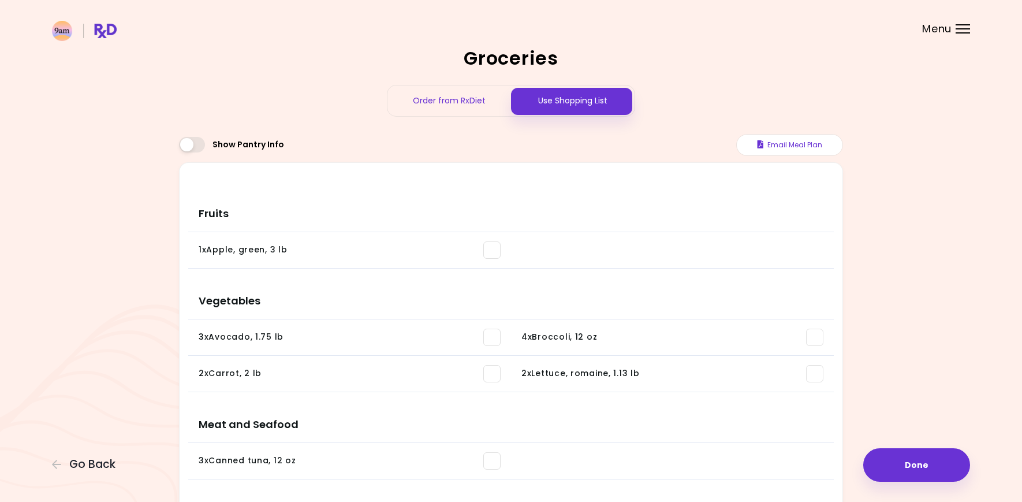
click at [498, 259] on li "1 x Apple, green , 3 lb You need: 1.50 lb / In pantry: 0 oz" at bounding box center [349, 250] width 323 height 36
click at [488, 251] on span at bounding box center [491, 249] width 17 height 17
click at [485, 250] on span at bounding box center [491, 249] width 17 height 17
click at [920, 457] on button "Done" at bounding box center [916, 464] width 107 height 33
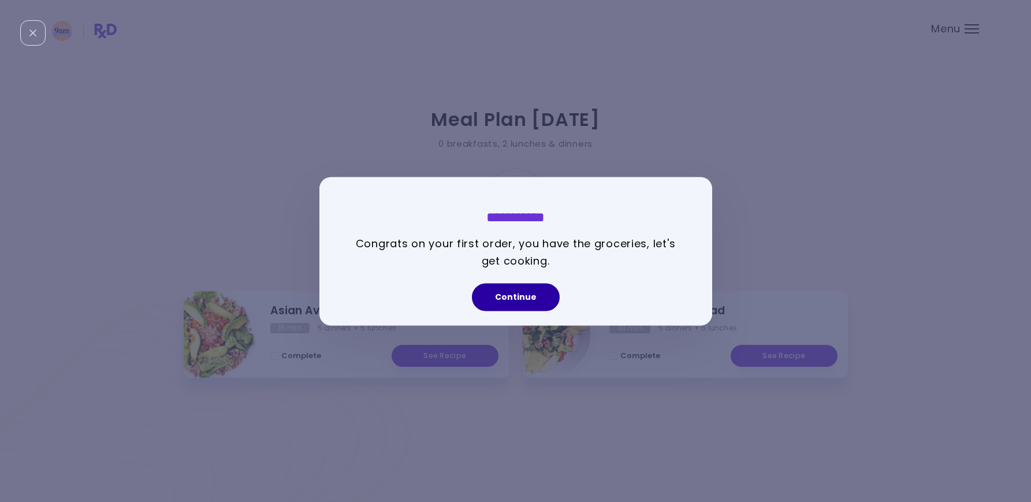
click at [525, 300] on button "Continue" at bounding box center [516, 297] width 88 height 28
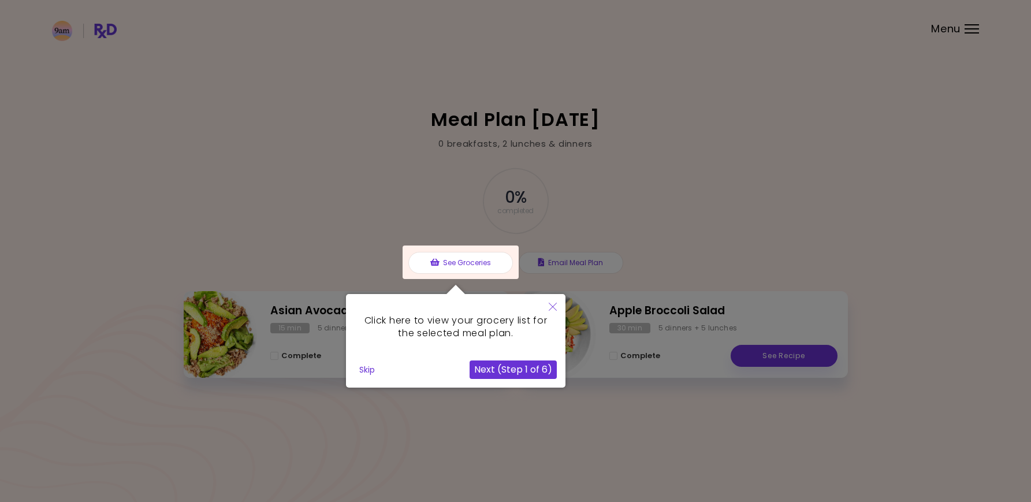
click at [487, 367] on button "Next (Step 1 of 6)" at bounding box center [512, 369] width 87 height 18
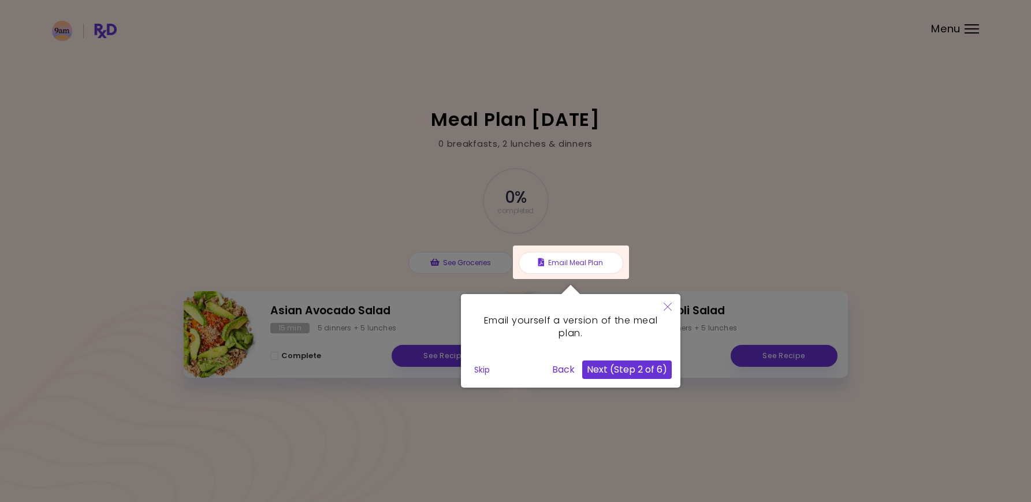
click at [613, 368] on button "Next (Step 2 of 6)" at bounding box center [626, 369] width 89 height 18
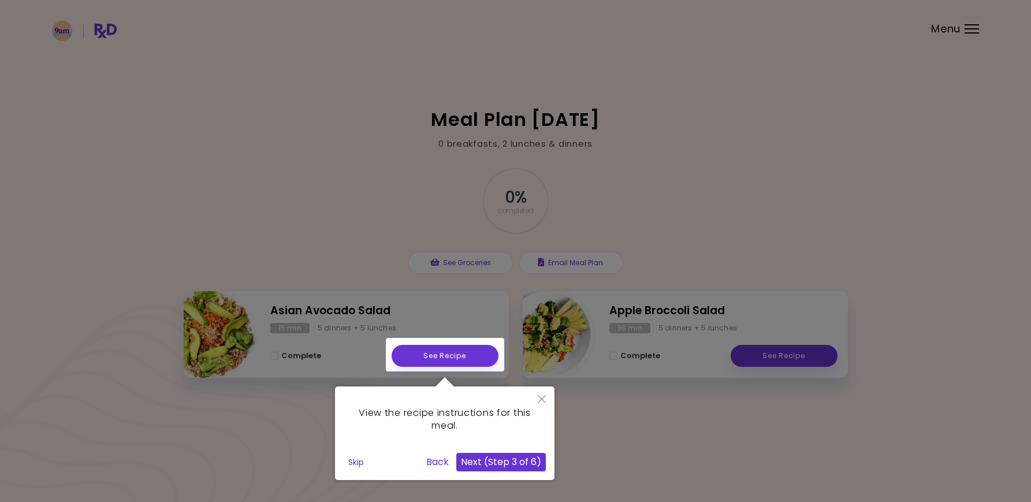
click at [496, 461] on button "Next (Step 3 of 6)" at bounding box center [500, 462] width 89 height 18
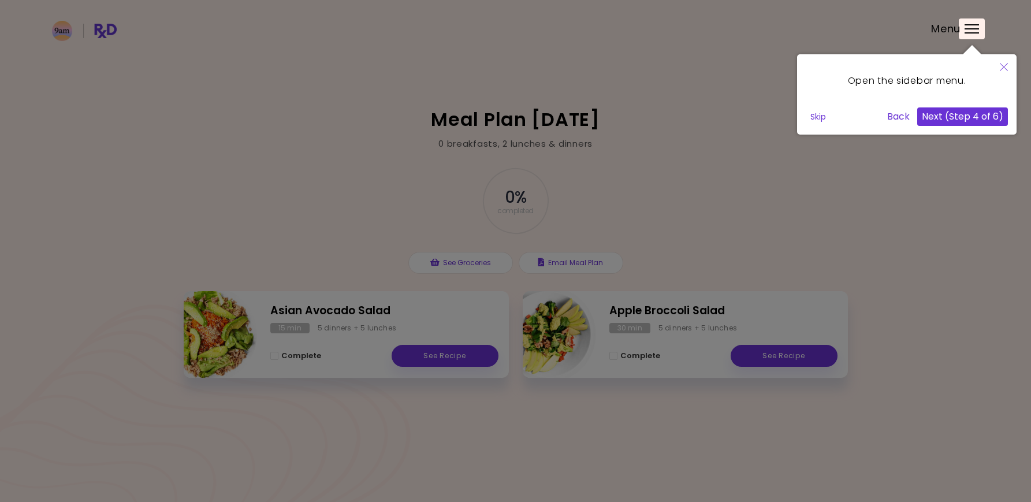
click at [954, 121] on button "Next (Step 4 of 6)" at bounding box center [962, 116] width 91 height 18
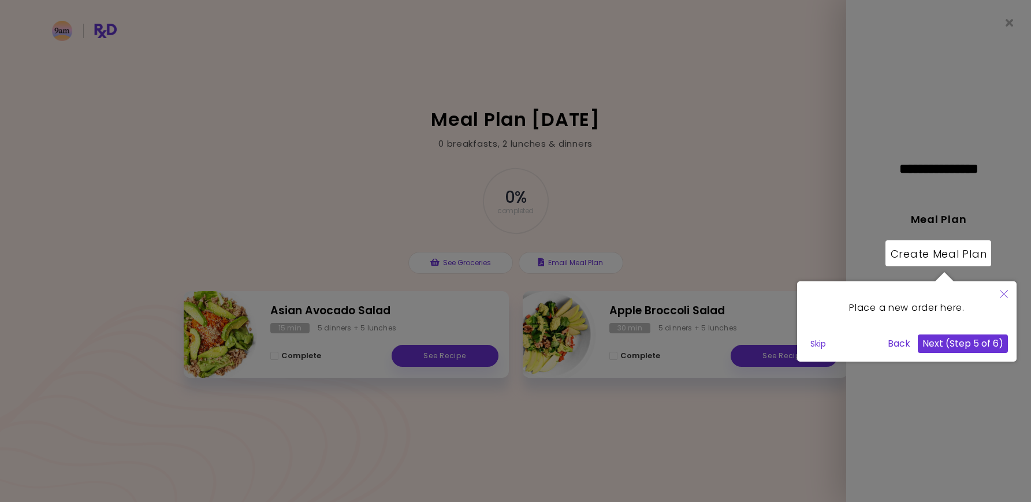
click at [957, 343] on button "Next (Step 5 of 6)" at bounding box center [962, 343] width 90 height 18
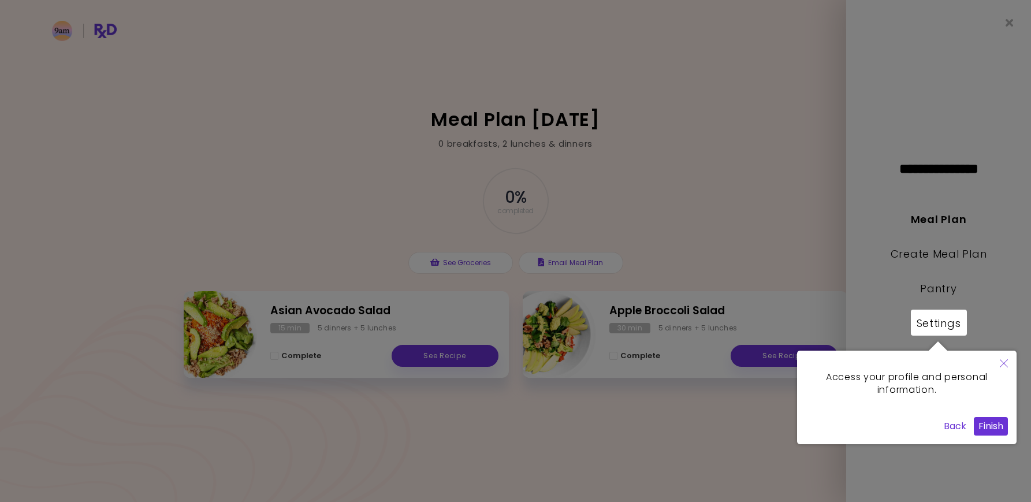
click at [982, 429] on button "Finish" at bounding box center [990, 426] width 34 height 18
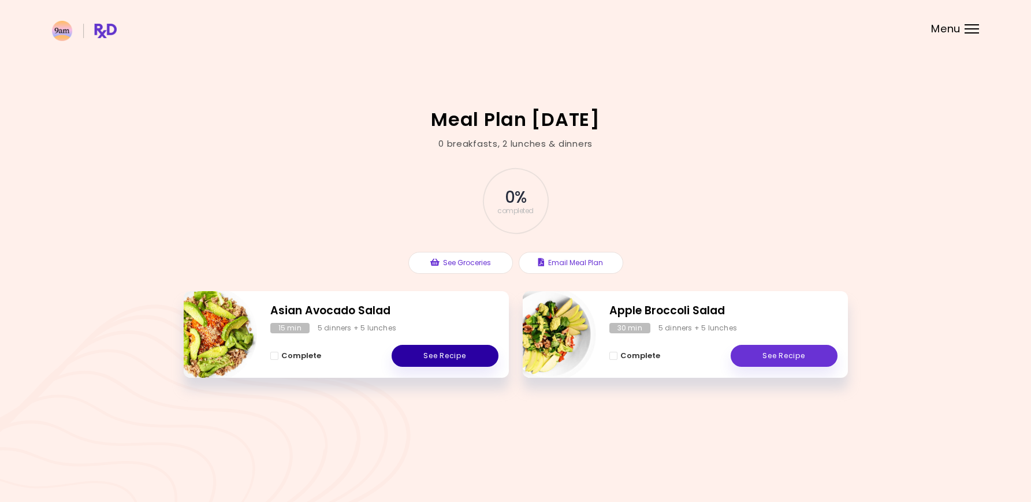
click at [465, 358] on link "See Recipe" at bounding box center [444, 356] width 107 height 22
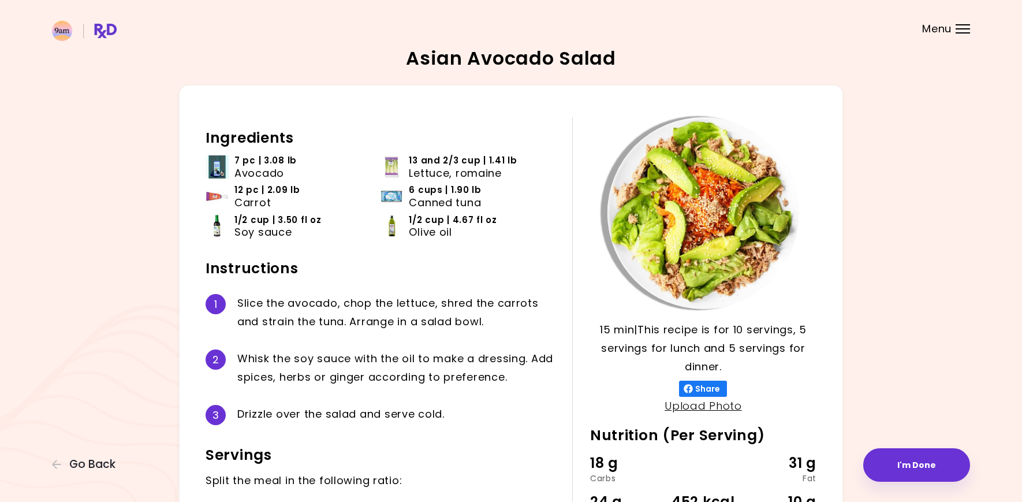
scroll to position [130, 0]
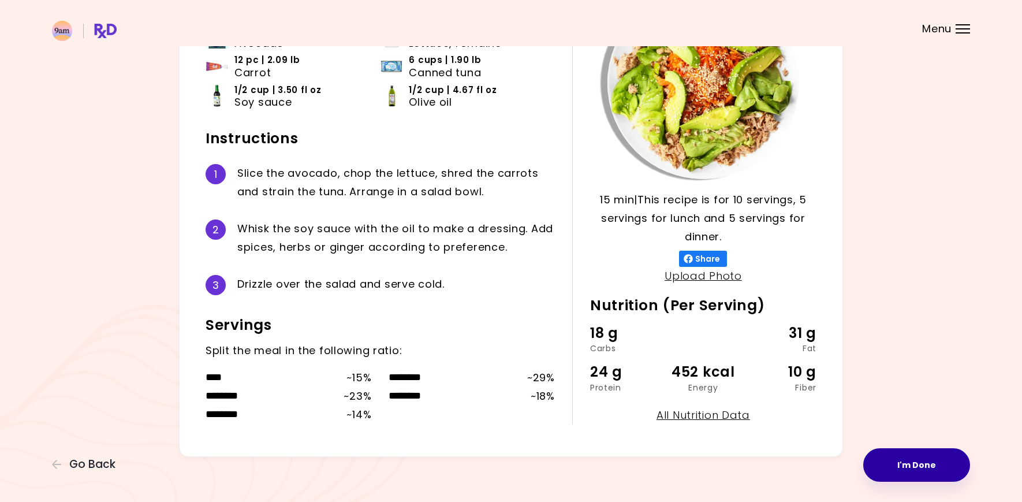
click at [899, 472] on button "I'm Done" at bounding box center [916, 464] width 107 height 33
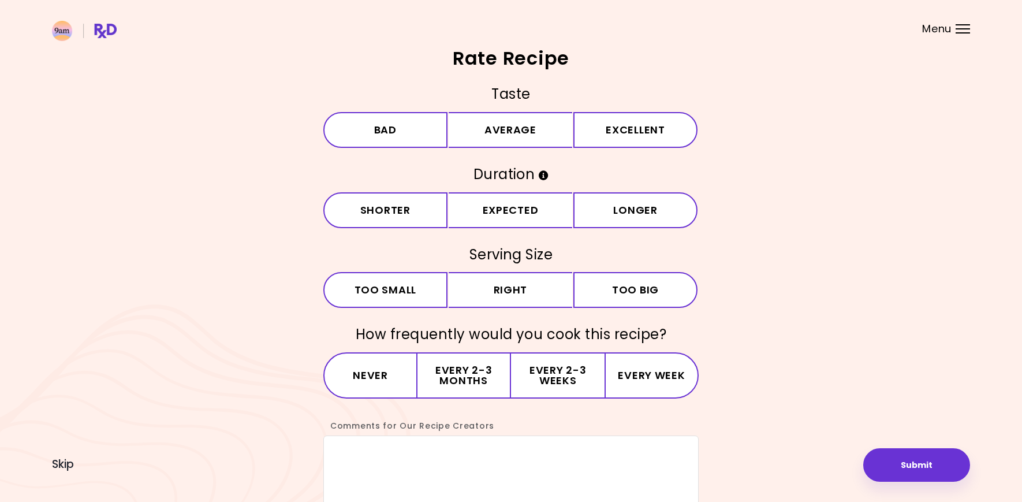
scroll to position [66, 0]
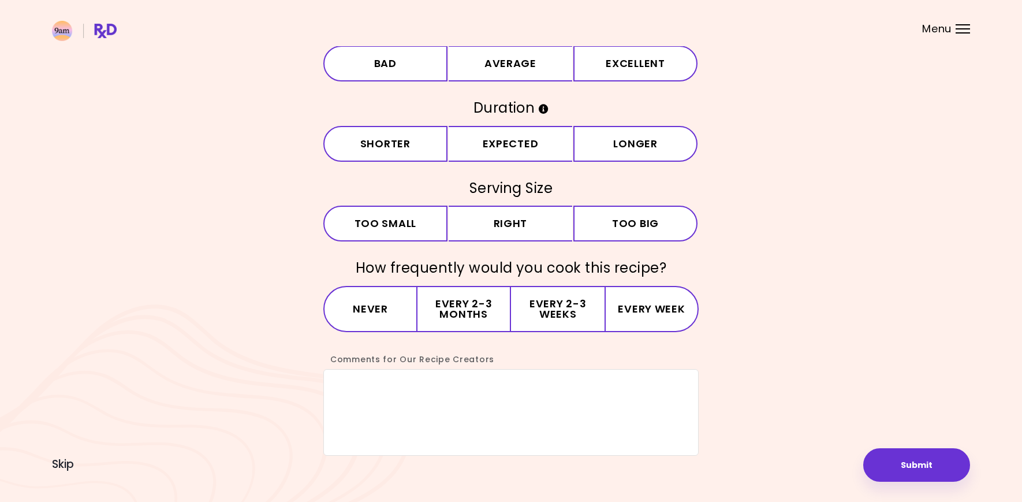
click at [69, 455] on div "Rate Recipe Taste Bad Average Excellent Duration Shorter Expected Longer Servin…" at bounding box center [511, 219] width 1022 height 571
click at [68, 462] on span "Skip" at bounding box center [63, 464] width 22 height 13
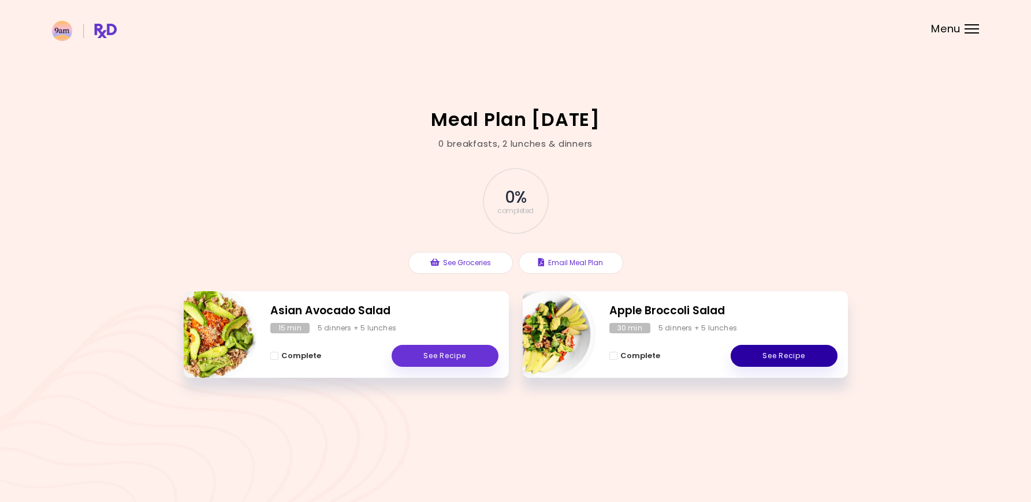
click at [787, 360] on link "See Recipe" at bounding box center [783, 356] width 107 height 22
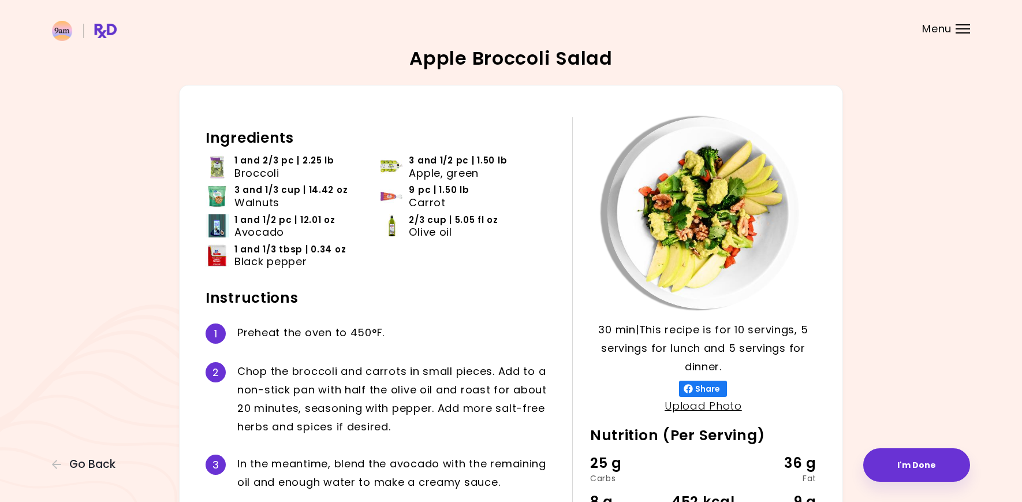
scroll to position [244, 0]
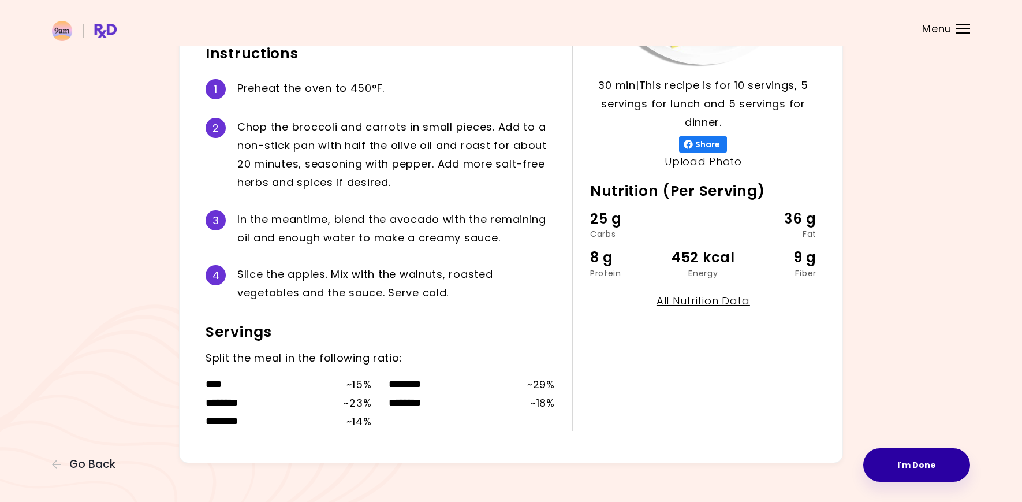
click at [909, 463] on button "I'm Done" at bounding box center [916, 464] width 107 height 33
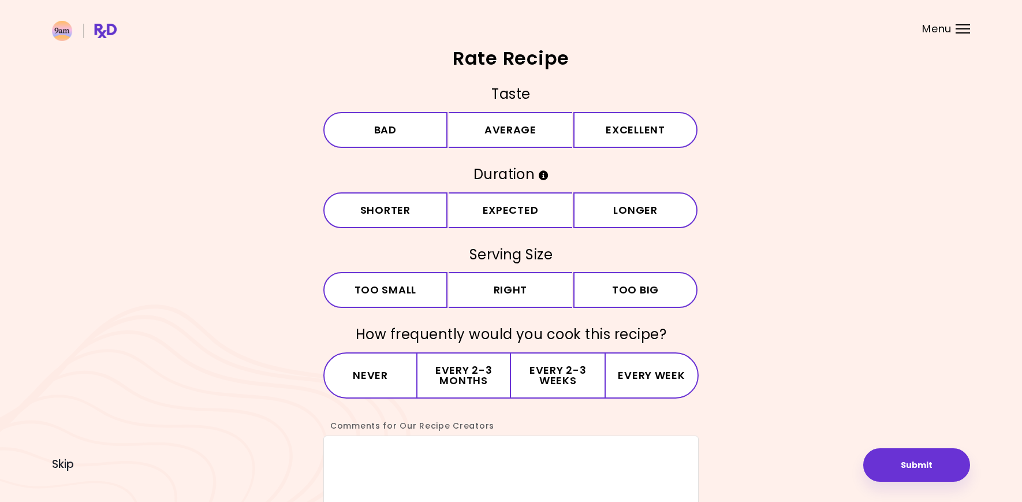
click at [909, 463] on button "Submit" at bounding box center [916, 464] width 107 height 33
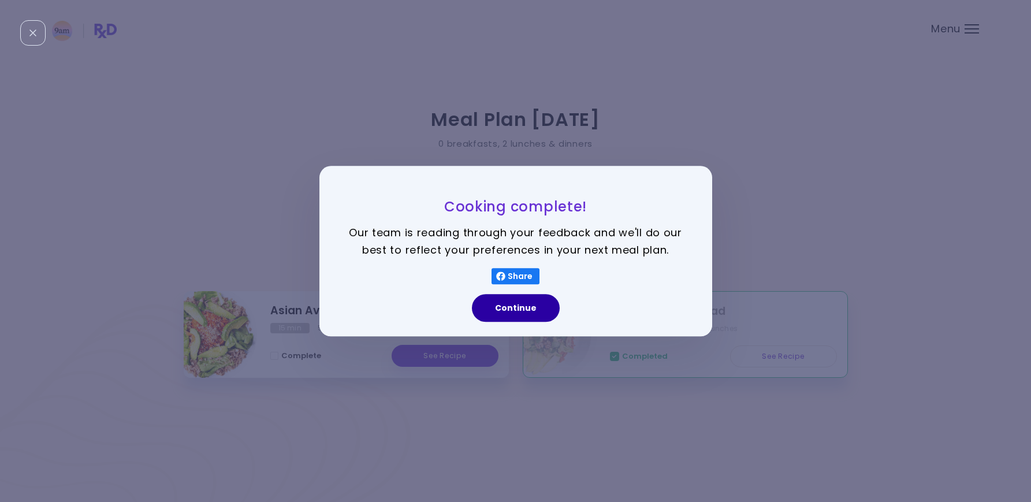
click at [525, 312] on button "Continue" at bounding box center [516, 308] width 88 height 28
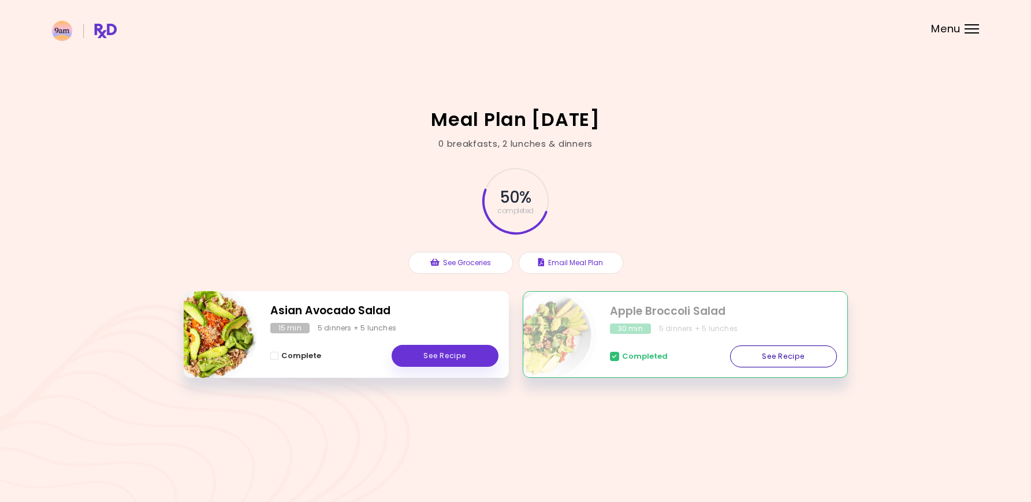
click at [772, 356] on link "See Recipe" at bounding box center [783, 356] width 107 height 22
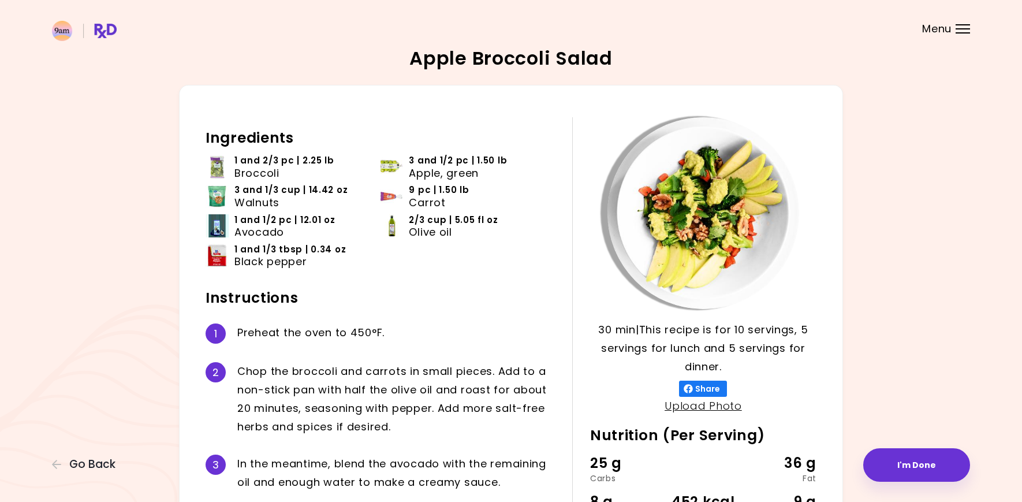
scroll to position [244, 0]
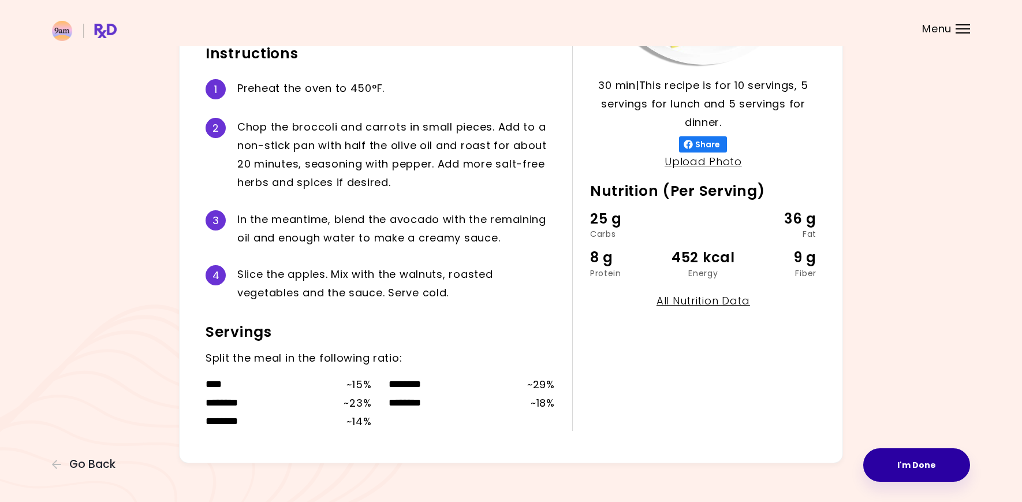
click at [919, 472] on button "I'm Done" at bounding box center [916, 464] width 107 height 33
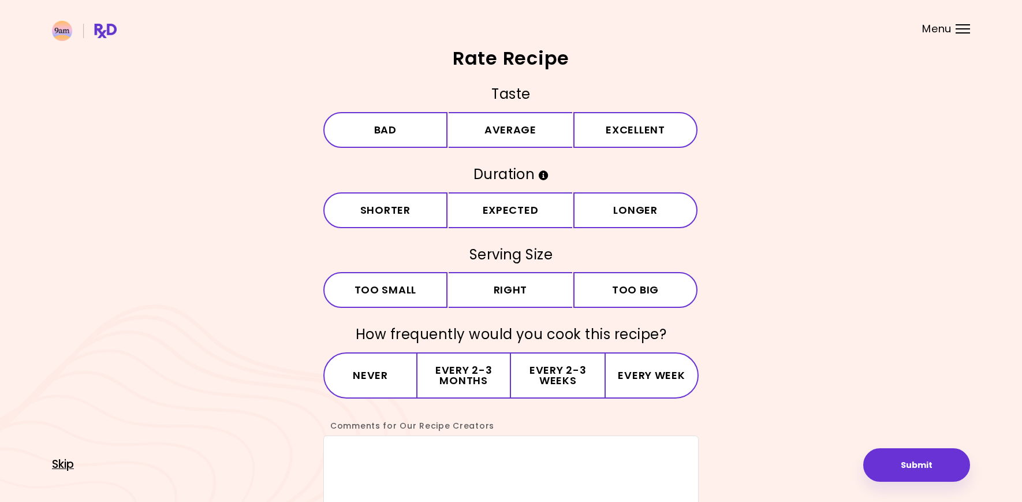
click at [71, 468] on span "Skip" at bounding box center [63, 464] width 22 height 13
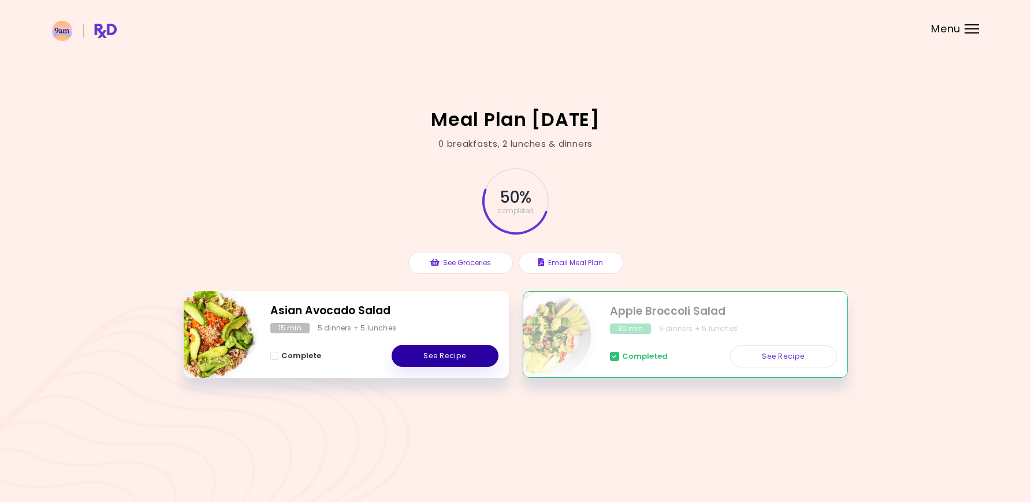
click at [428, 360] on link "See Recipe" at bounding box center [444, 356] width 107 height 22
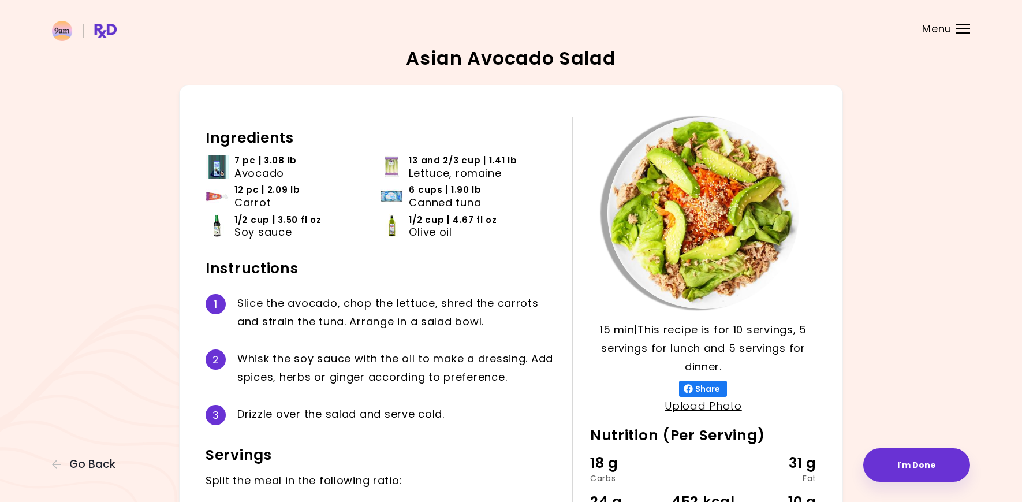
scroll to position [130, 0]
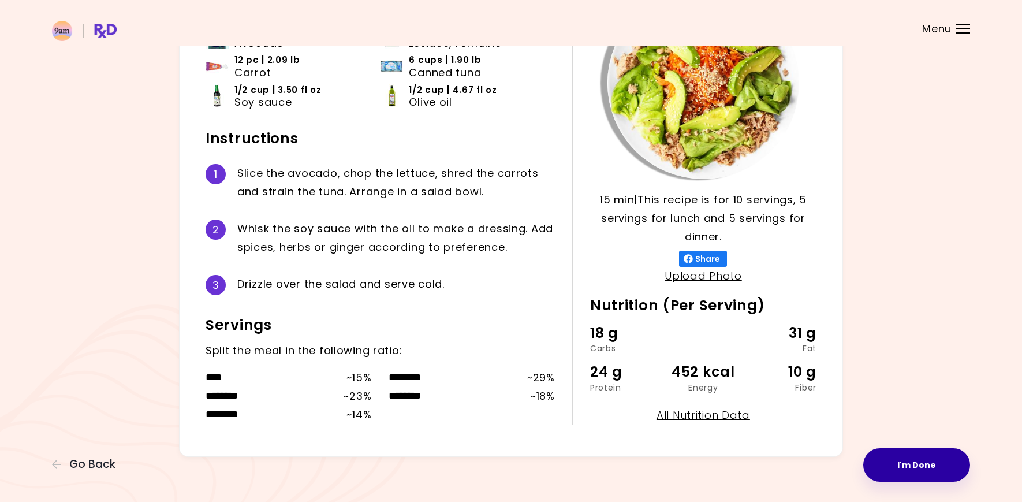
click at [932, 456] on button "I'm Done" at bounding box center [916, 464] width 107 height 33
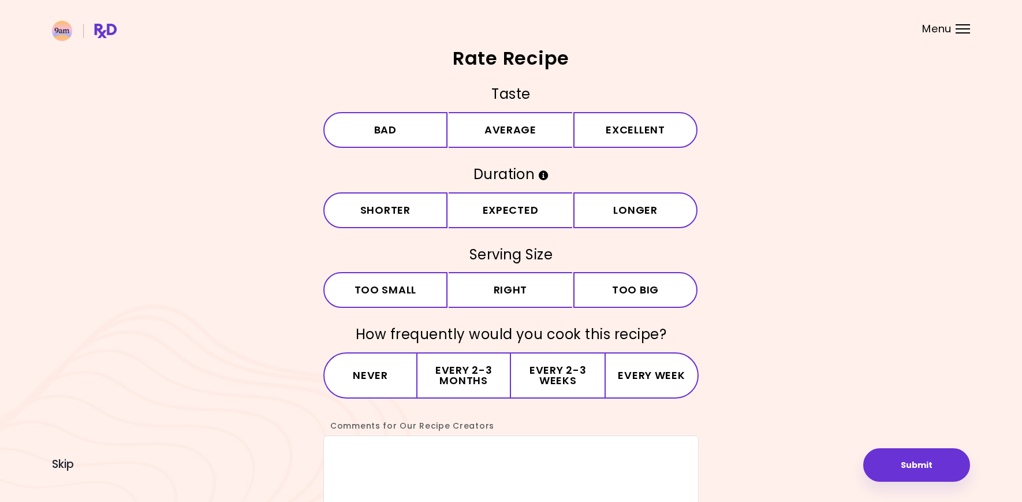
scroll to position [66, 0]
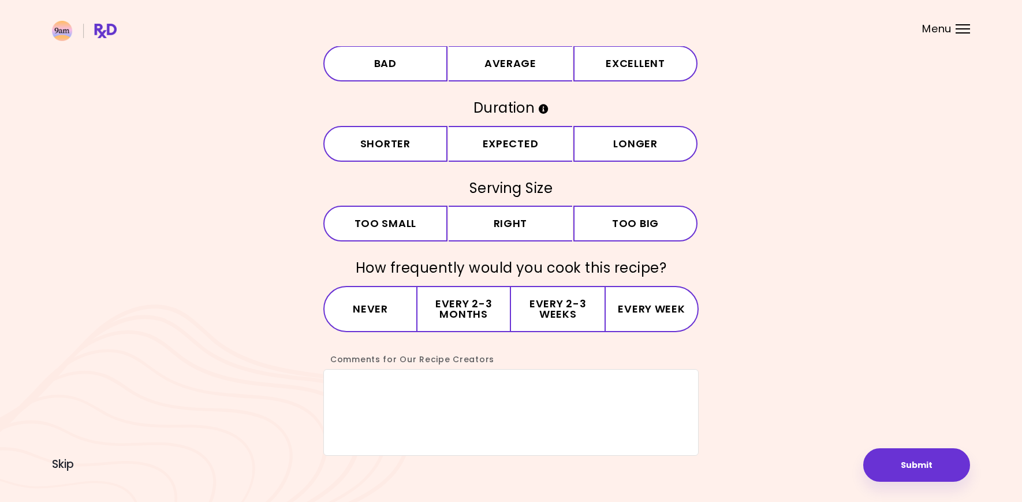
click at [905, 496] on div "Rate Recipe Taste Bad Average Excellent Duration Shorter Expected Longer Servin…" at bounding box center [511, 219] width 1022 height 571
click at [895, 476] on button "Submit" at bounding box center [916, 464] width 107 height 33
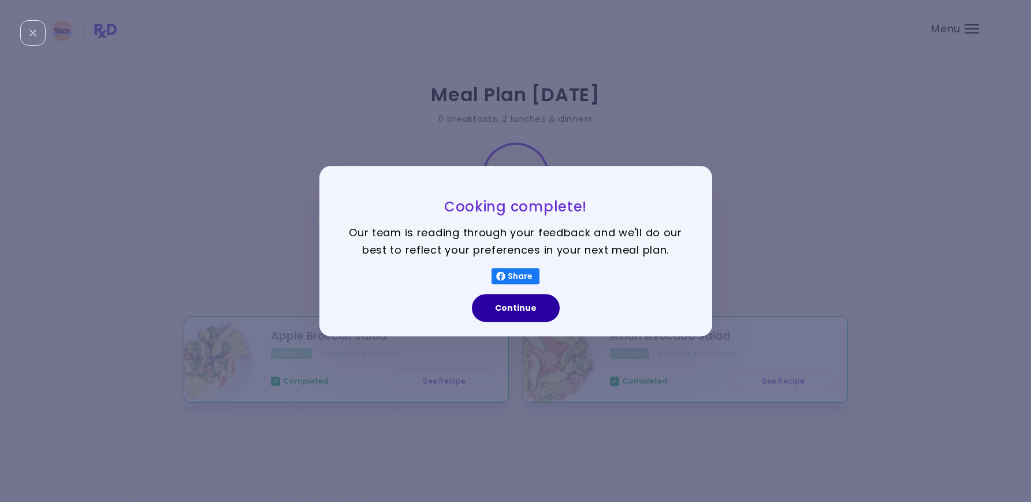
click at [503, 315] on button "Continue" at bounding box center [516, 308] width 88 height 28
